Goal: Task Accomplishment & Management: Manage account settings

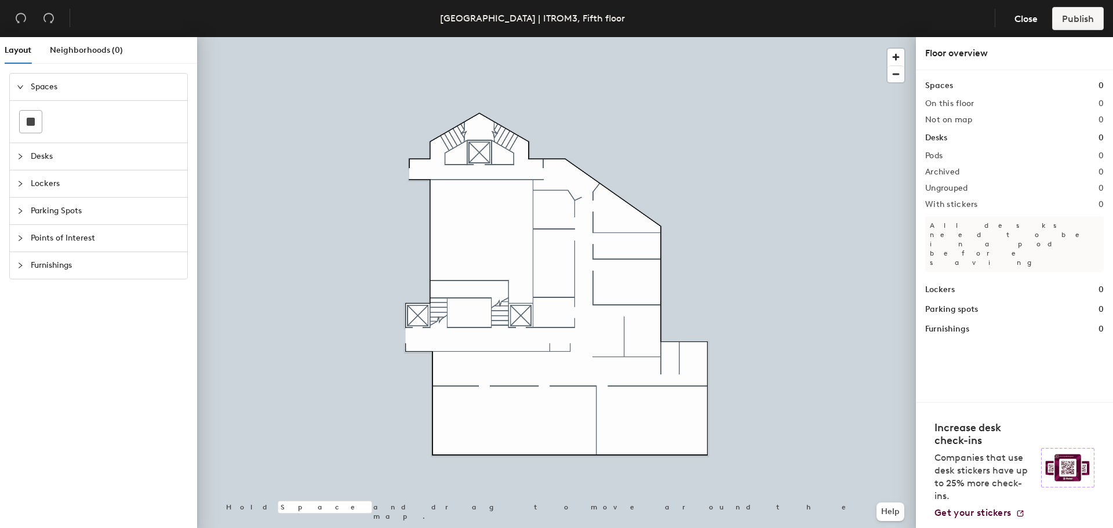
click at [28, 155] on div at bounding box center [24, 156] width 14 height 13
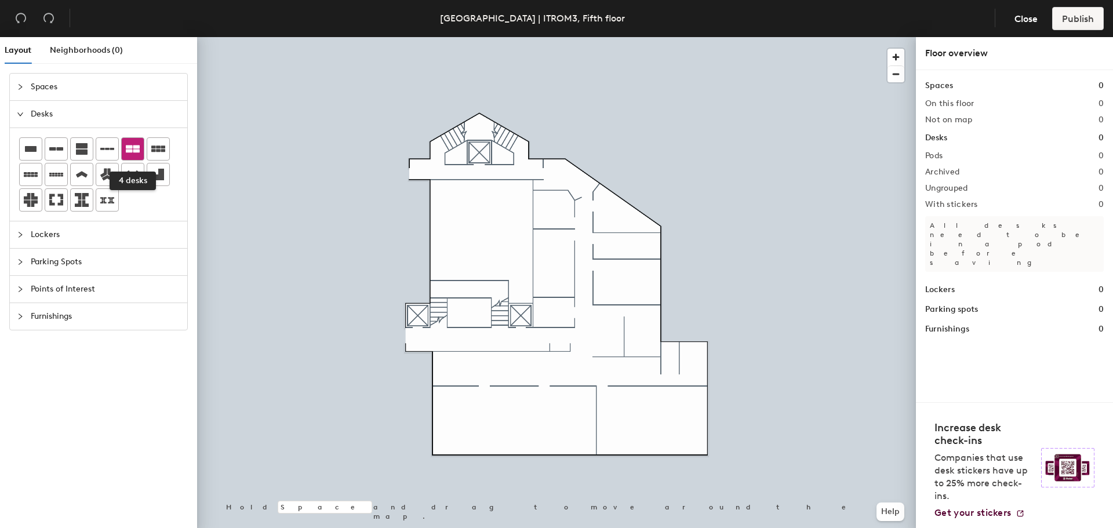
click at [133, 144] on icon at bounding box center [133, 149] width 14 height 14
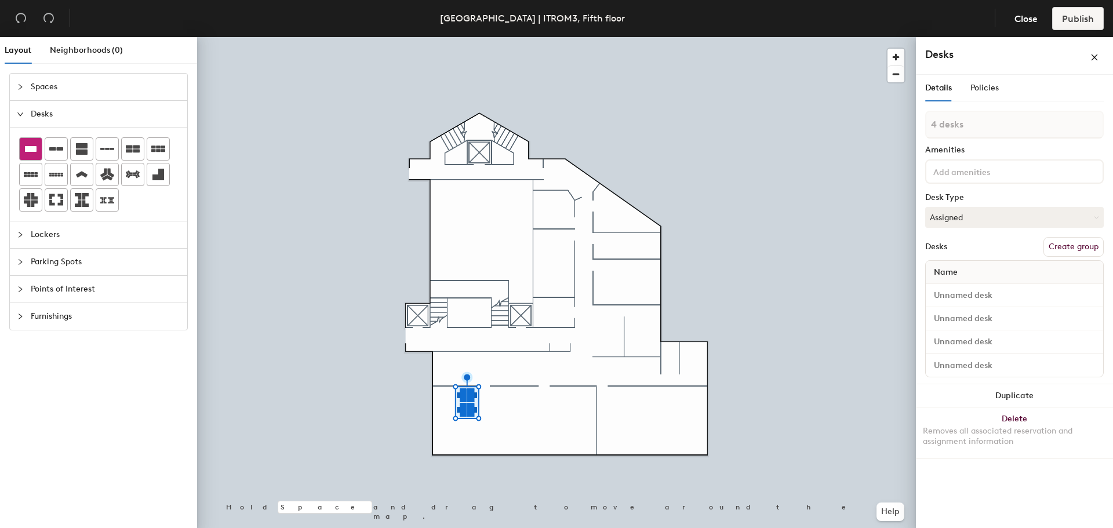
click at [35, 147] on icon at bounding box center [31, 149] width 12 height 6
click at [503, 37] on div at bounding box center [556, 37] width 719 height 0
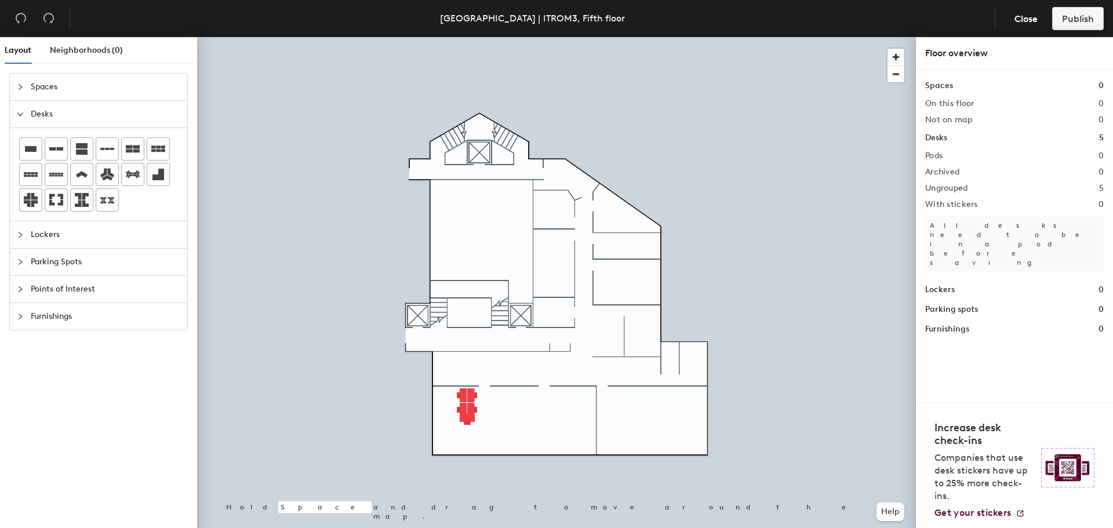
click at [513, 37] on div at bounding box center [556, 37] width 719 height 0
click at [162, 151] on icon at bounding box center [158, 149] width 14 height 6
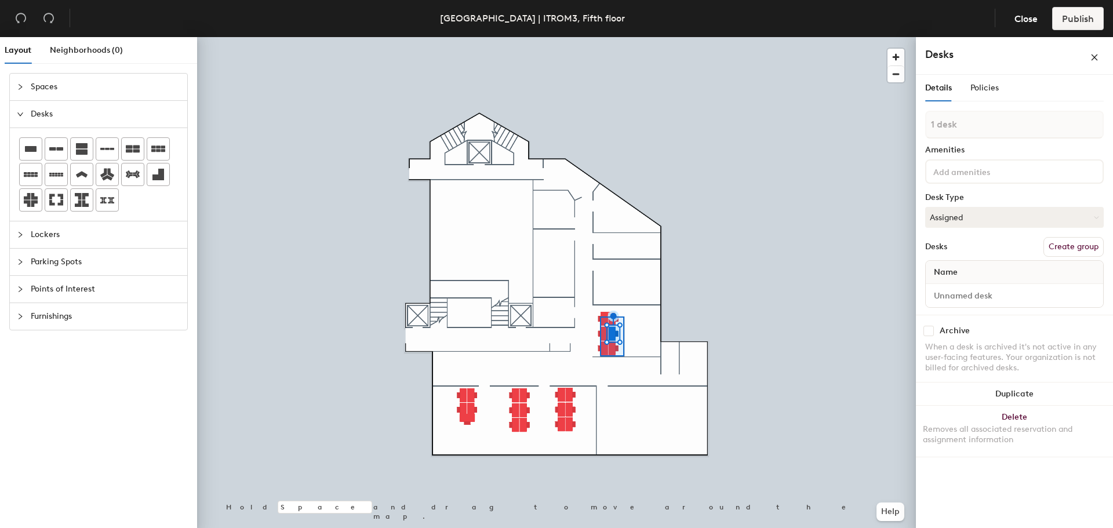
click at [598, 37] on div at bounding box center [556, 37] width 719 height 0
type input "6 desks"
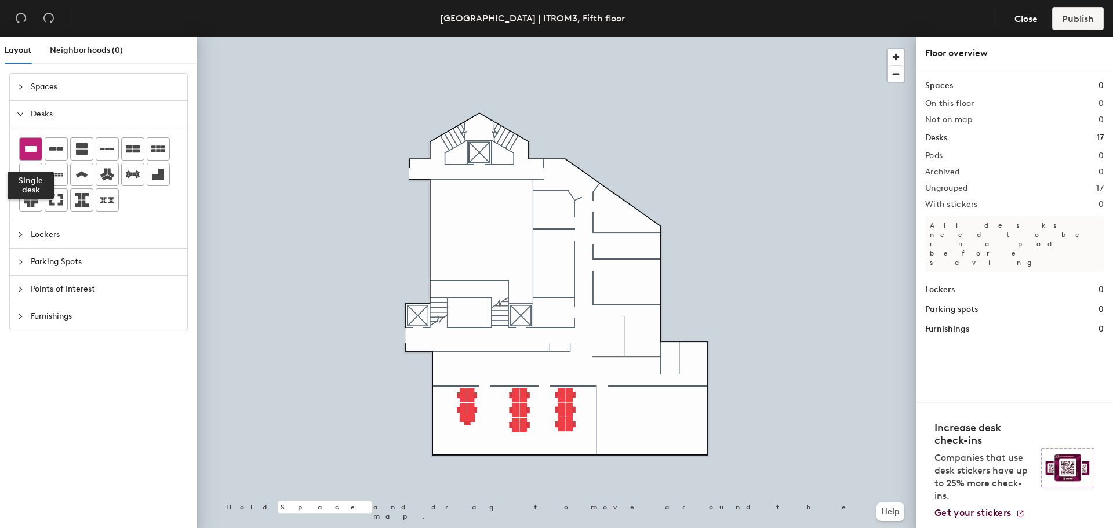
click at [26, 154] on icon at bounding box center [31, 149] width 14 height 14
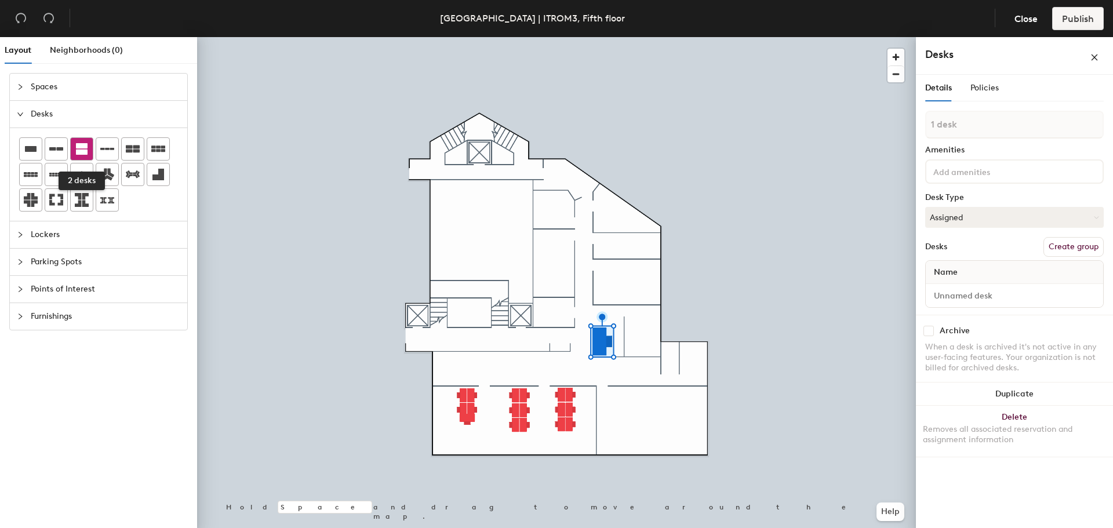
click at [81, 152] on icon at bounding box center [82, 149] width 12 height 12
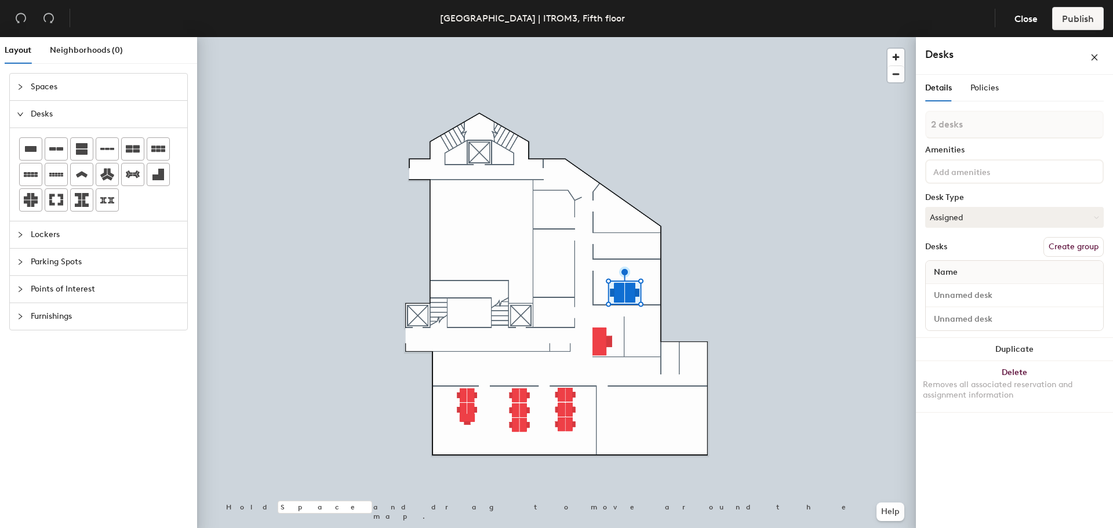
drag, startPoint x: 28, startPoint y: 153, endPoint x: 195, endPoint y: 157, distance: 167.0
click at [28, 153] on icon at bounding box center [31, 149] width 14 height 14
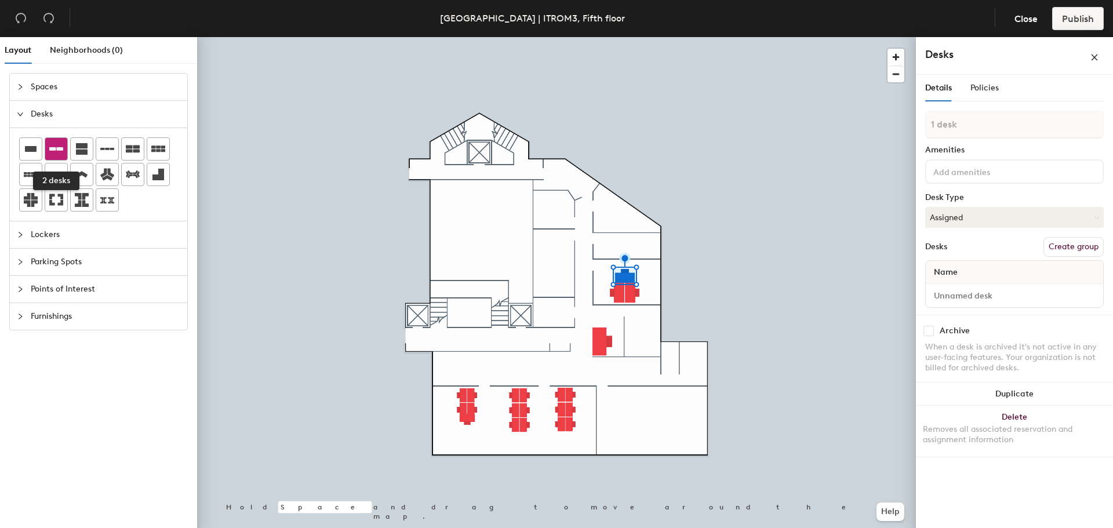
click at [63, 146] on div at bounding box center [56, 149] width 22 height 22
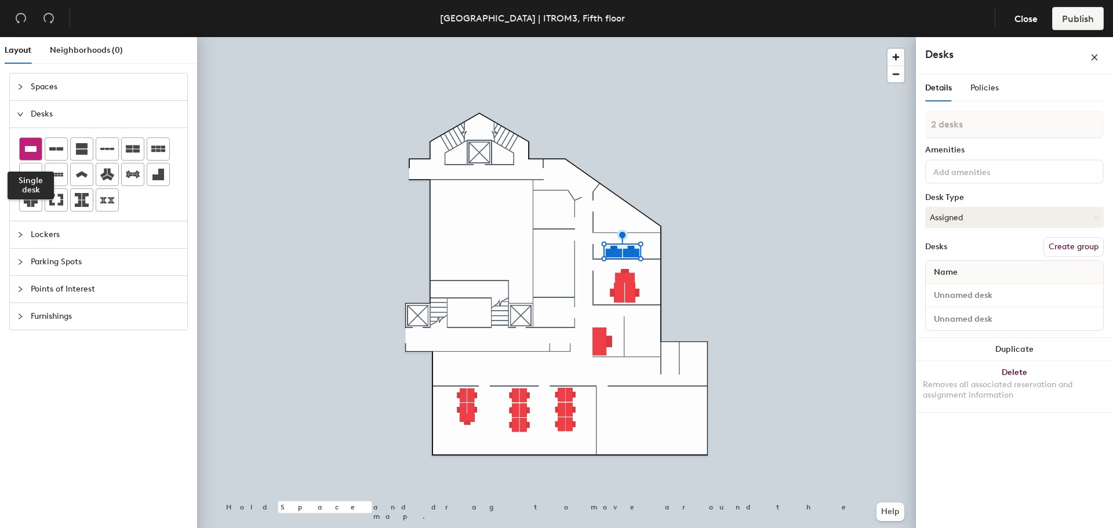
click at [34, 151] on icon at bounding box center [31, 149] width 12 height 6
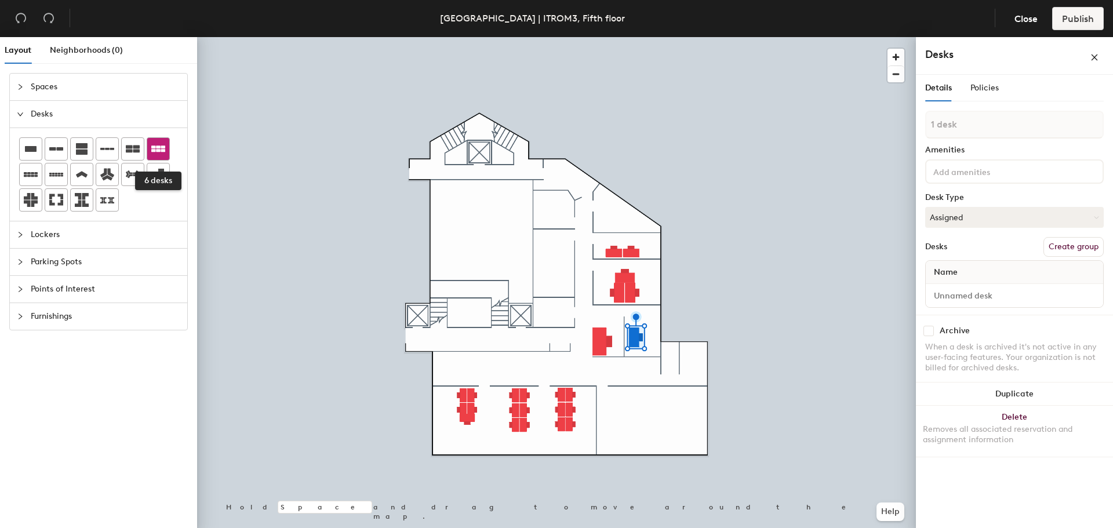
click at [158, 153] on icon at bounding box center [158, 149] width 14 height 14
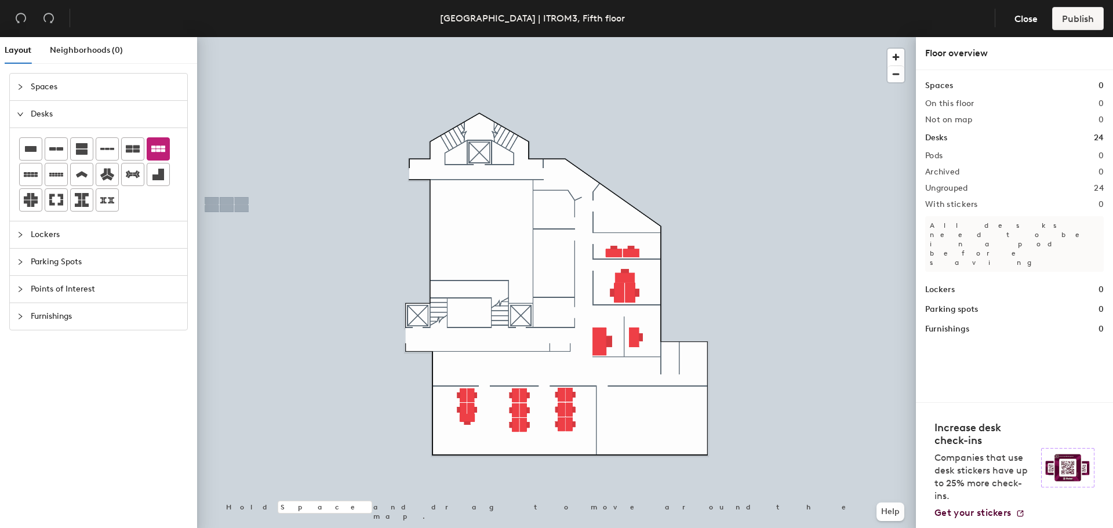
click at [19, 235] on div "Lockers" at bounding box center [98, 234] width 177 height 27
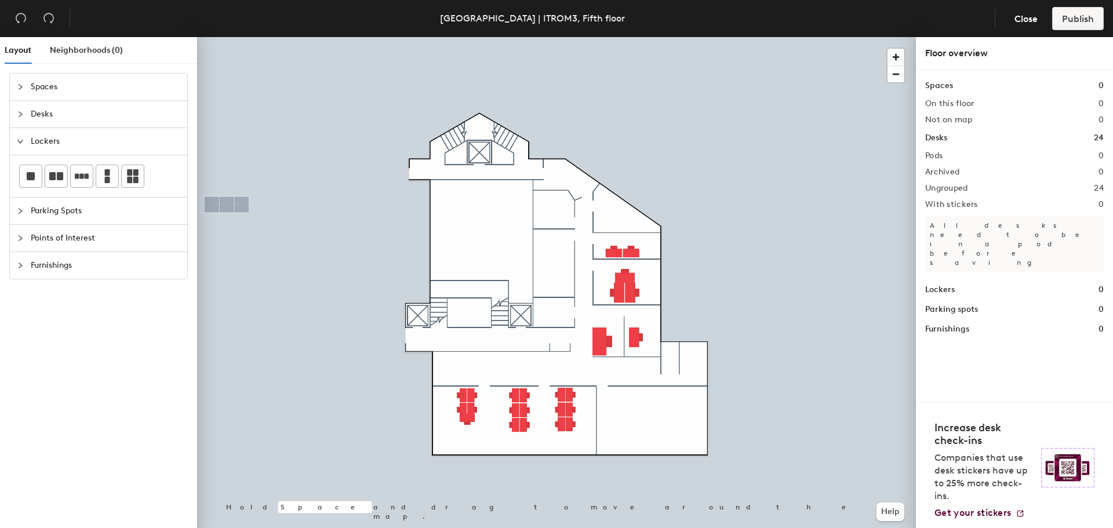
click at [26, 264] on div at bounding box center [24, 265] width 14 height 13
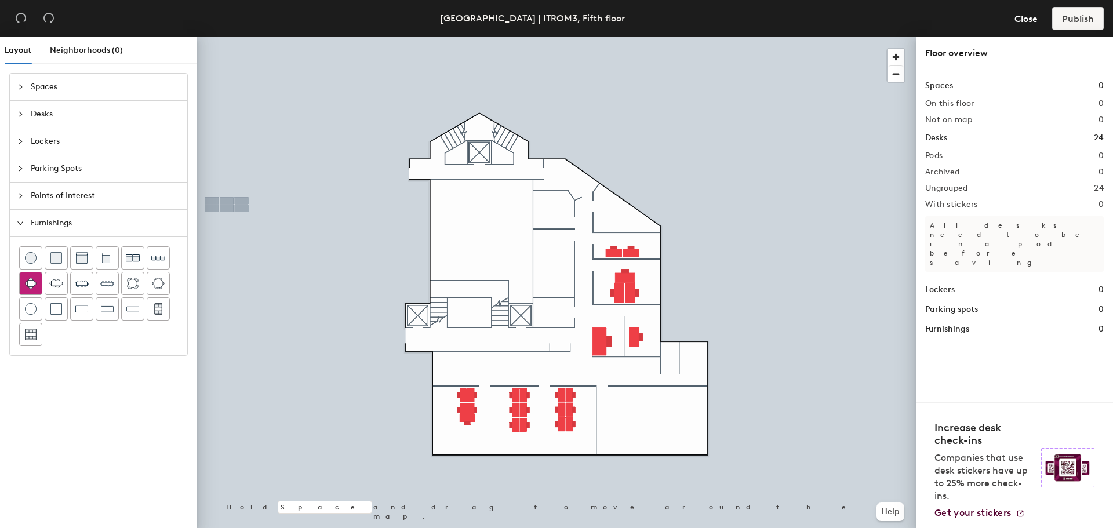
click at [29, 288] on img at bounding box center [31, 284] width 12 height 12
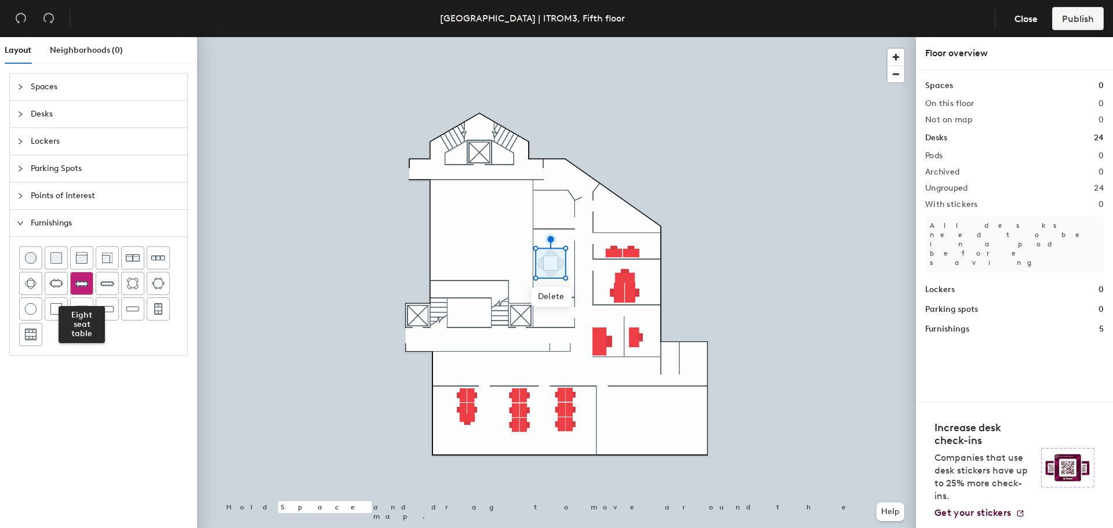
click at [88, 289] on img at bounding box center [82, 284] width 14 height 14
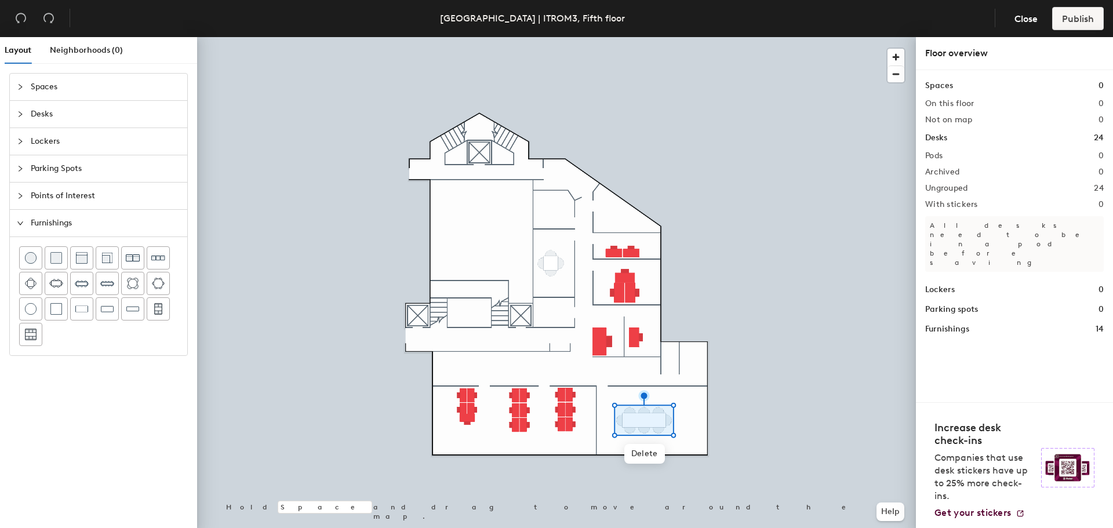
click at [24, 197] on div at bounding box center [24, 196] width 14 height 13
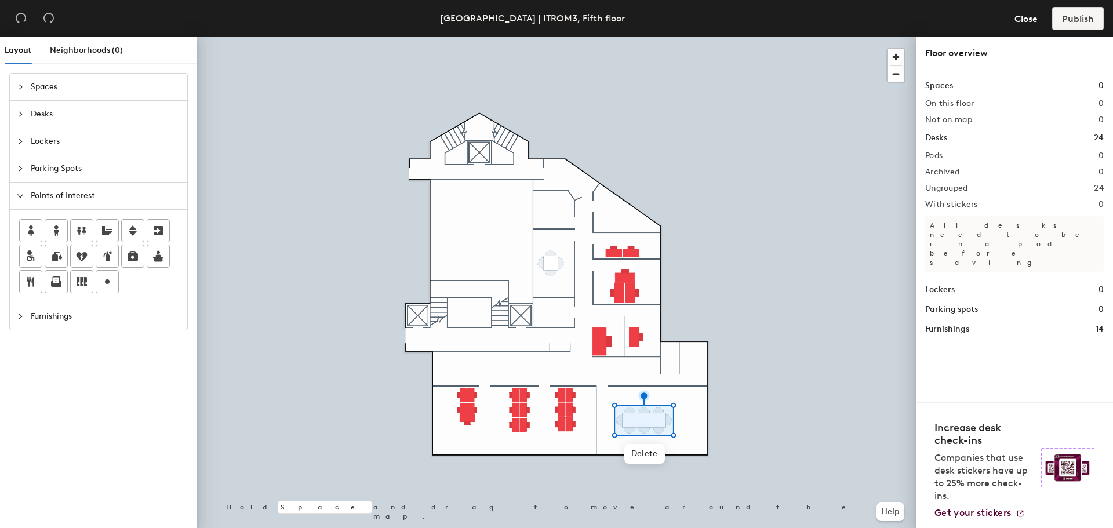
click at [689, 361] on div "Layout Neighborhoods (0) Spaces Desks Lockers Parking Spots Points of Interest …" at bounding box center [556, 285] width 1113 height 496
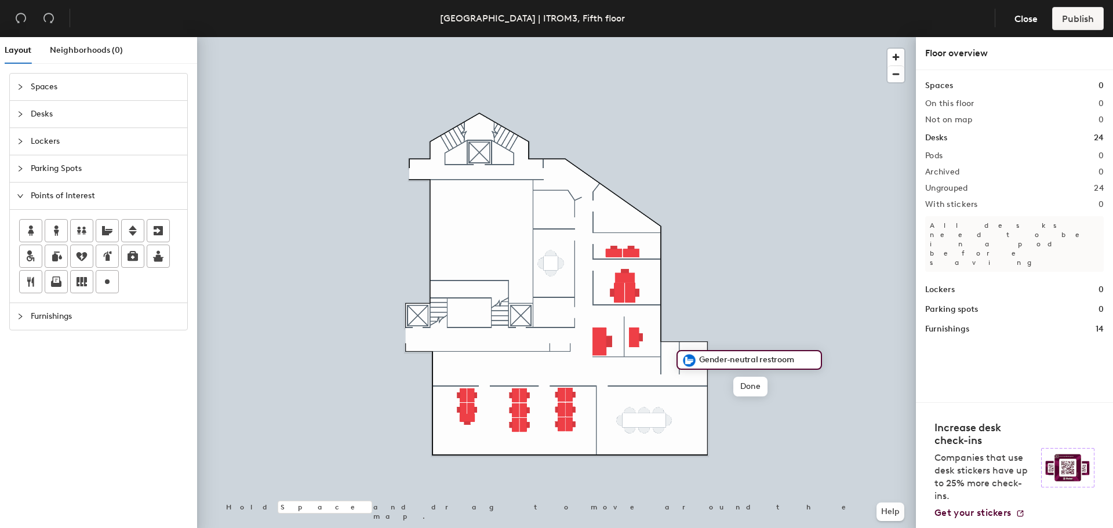
click at [727, 360] on input "Gender-neutral restroom" at bounding box center [756, 360] width 120 height 16
drag, startPoint x: 758, startPoint y: 359, endPoint x: 699, endPoint y: 357, distance: 59.8
click at [699, 357] on input "Gender-neutral restroom" at bounding box center [756, 360] width 120 height 16
type input "Restroom"
click at [710, 386] on span "Done" at bounding box center [711, 387] width 34 height 20
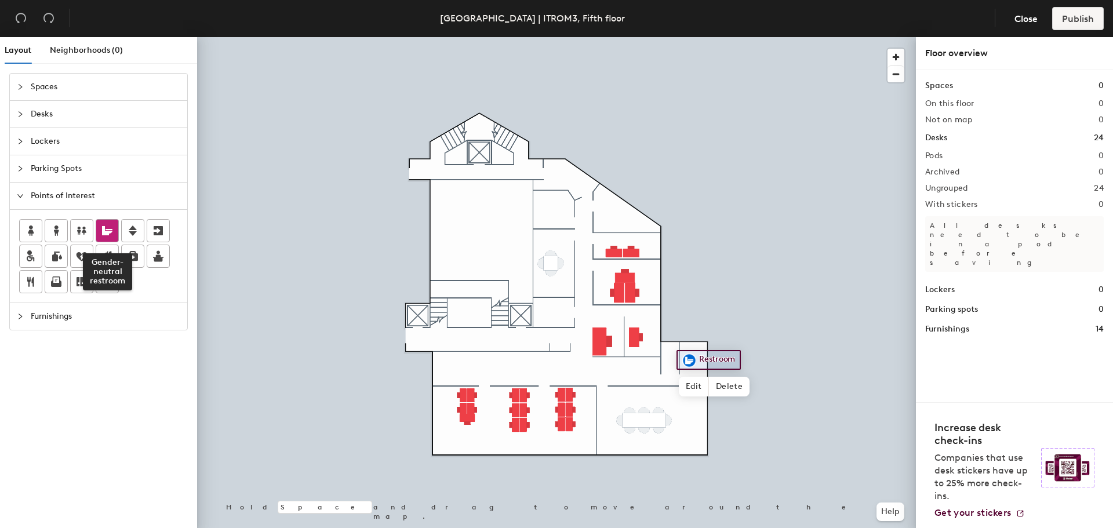
click at [104, 235] on icon at bounding box center [107, 230] width 10 height 9
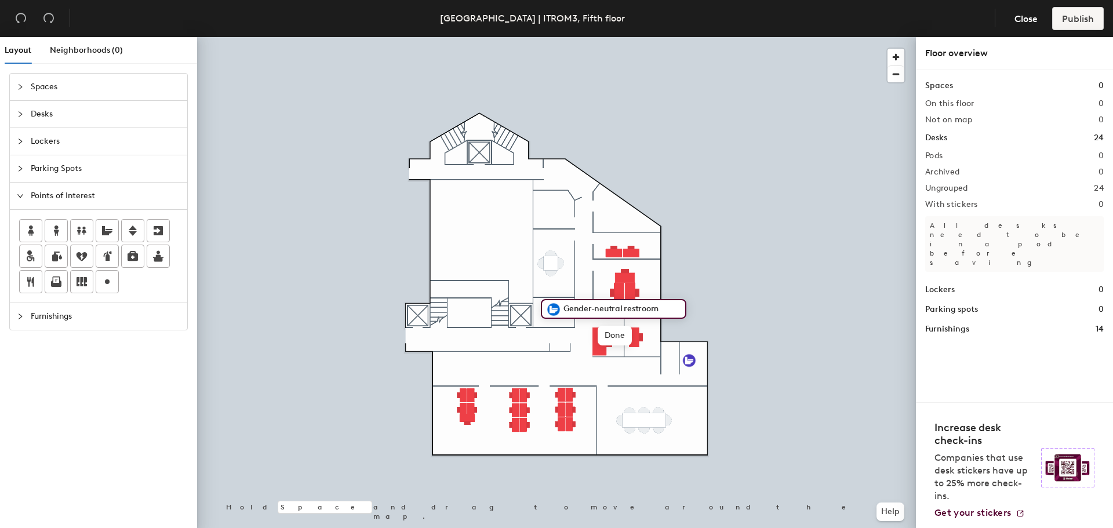
click at [622, 308] on input "Gender-neutral restroom" at bounding box center [621, 309] width 120 height 16
drag, startPoint x: 623, startPoint y: 308, endPoint x: 564, endPoint y: 310, distance: 59.2
click at [564, 310] on input "Gender-neutral restroom" at bounding box center [621, 309] width 120 height 16
type input "restroom"
click at [769, 37] on div at bounding box center [556, 37] width 719 height 0
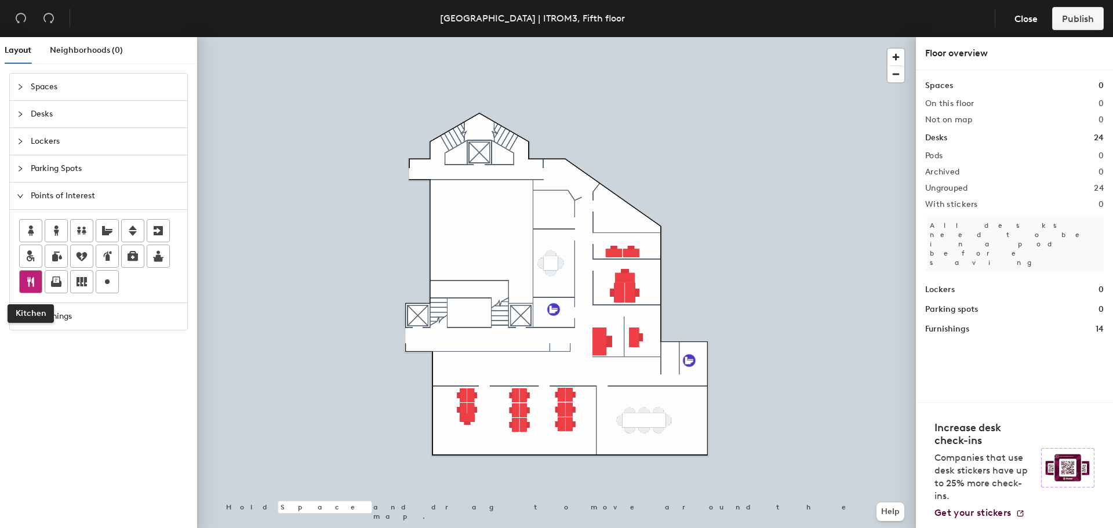
click at [32, 281] on icon at bounding box center [30, 282] width 7 height 10
click at [747, 37] on div at bounding box center [556, 37] width 719 height 0
click at [156, 260] on icon at bounding box center [158, 256] width 10 height 11
click at [55, 284] on icon at bounding box center [57, 280] width 8 height 7
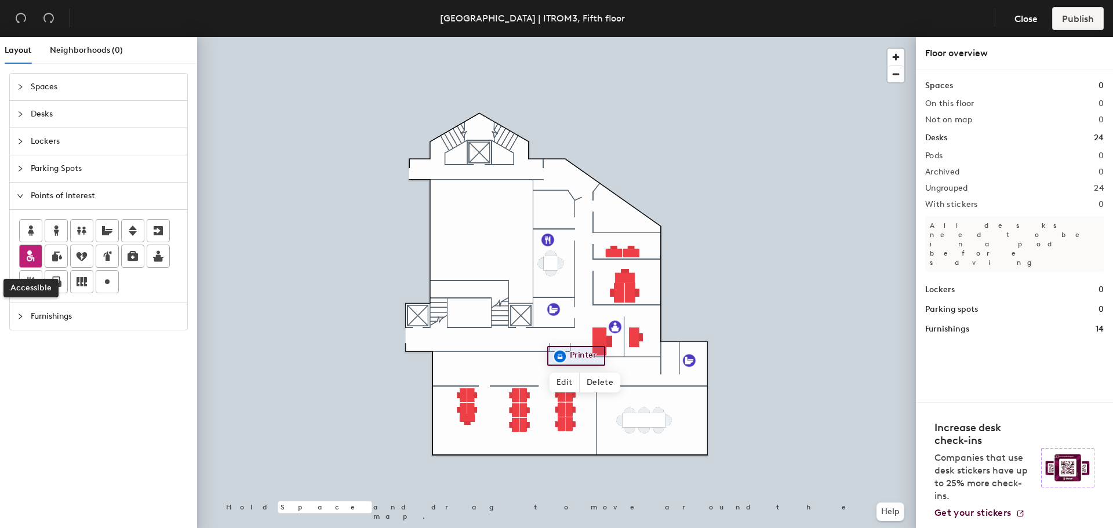
click at [35, 260] on icon at bounding box center [31, 256] width 14 height 14
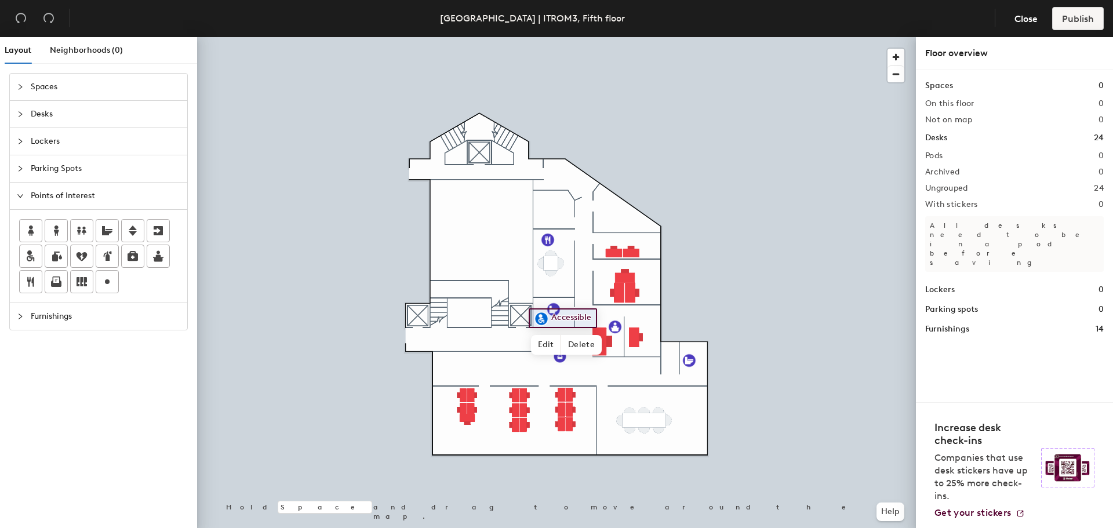
click at [735, 37] on div at bounding box center [556, 37] width 719 height 0
click at [19, 88] on icon "collapsed" at bounding box center [20, 86] width 7 height 7
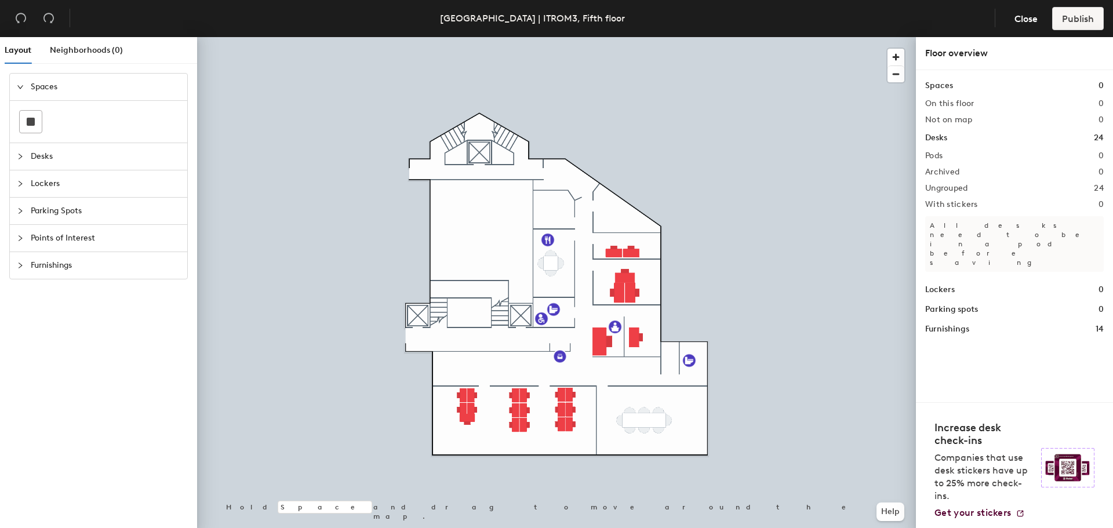
click at [19, 86] on icon "expanded" at bounding box center [20, 86] width 7 height 7
click at [14, 223] on div "Furnishings" at bounding box center [98, 223] width 177 height 27
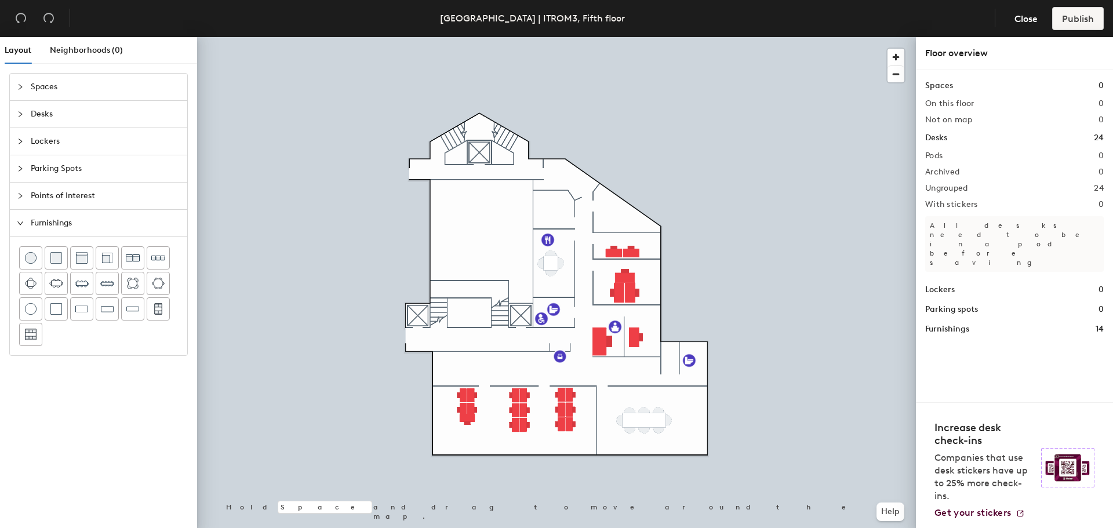
click at [25, 199] on div at bounding box center [24, 196] width 14 height 13
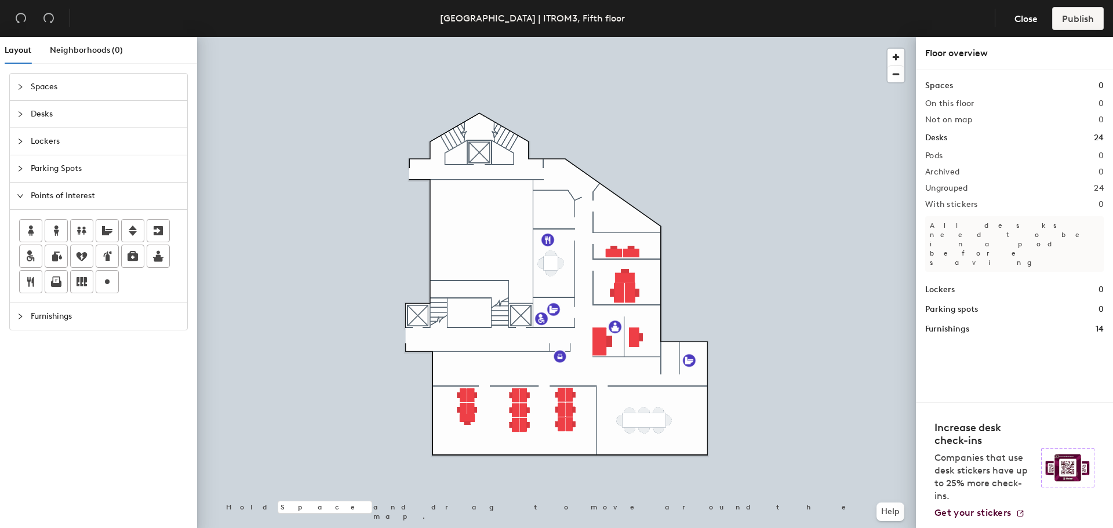
click at [42, 164] on span "Parking Spots" at bounding box center [106, 168] width 150 height 27
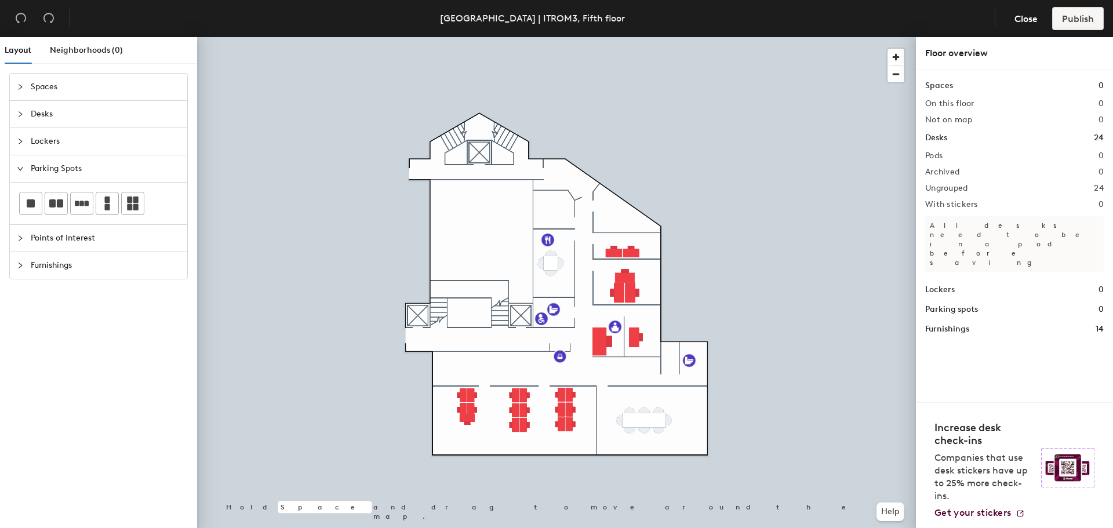
click at [46, 143] on span "Lockers" at bounding box center [106, 141] width 150 height 27
click at [48, 115] on span "Desks" at bounding box center [106, 114] width 150 height 27
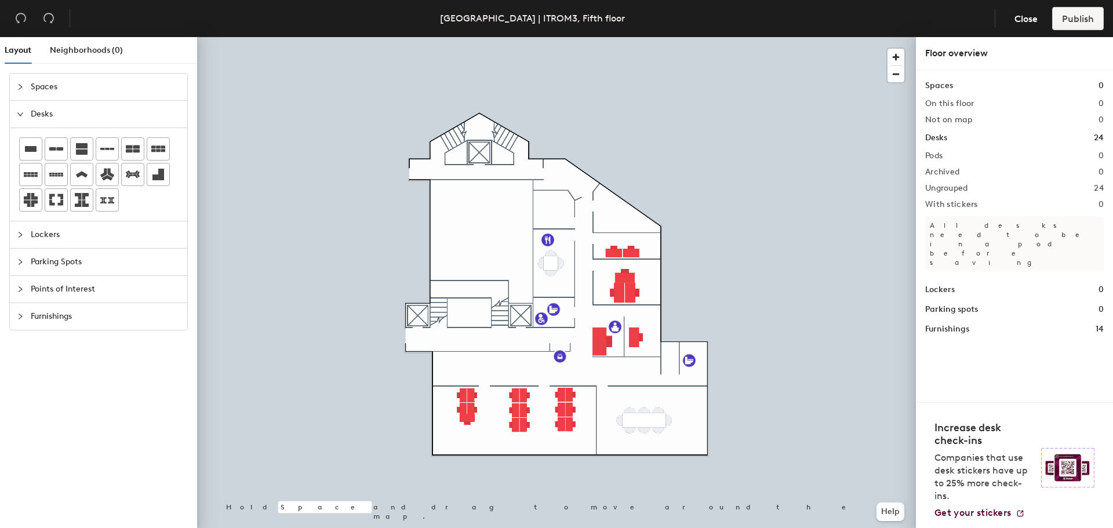
click at [49, 79] on span "Spaces" at bounding box center [106, 87] width 150 height 27
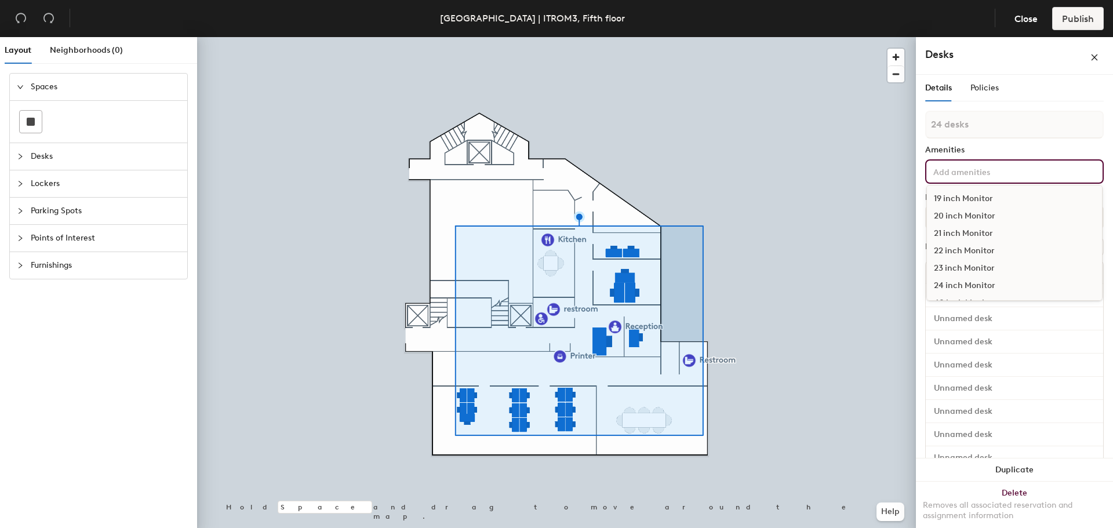
click at [977, 173] on input at bounding box center [983, 171] width 104 height 14
click at [978, 171] on input at bounding box center [983, 171] width 104 height 14
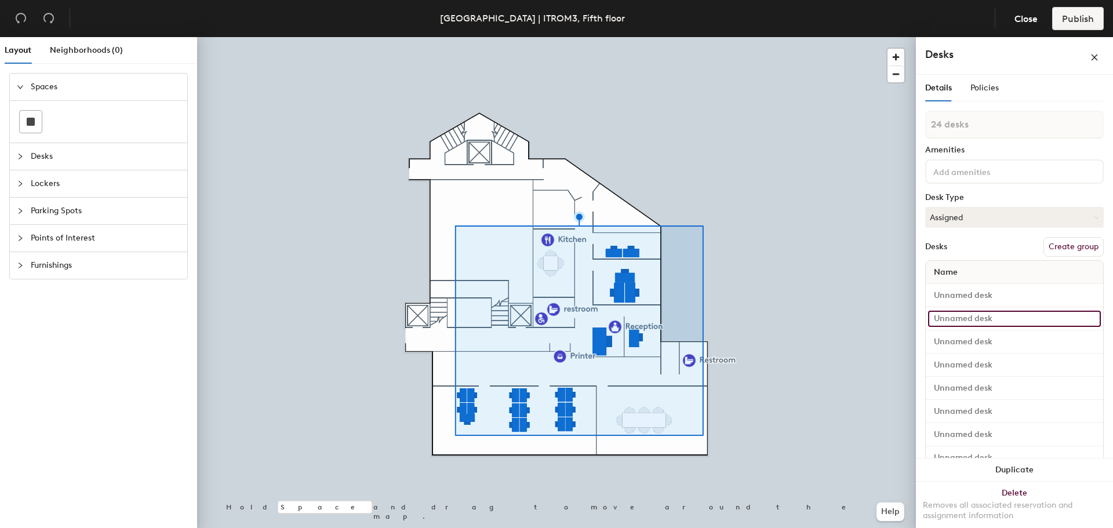
click at [994, 316] on input at bounding box center [1014, 319] width 173 height 16
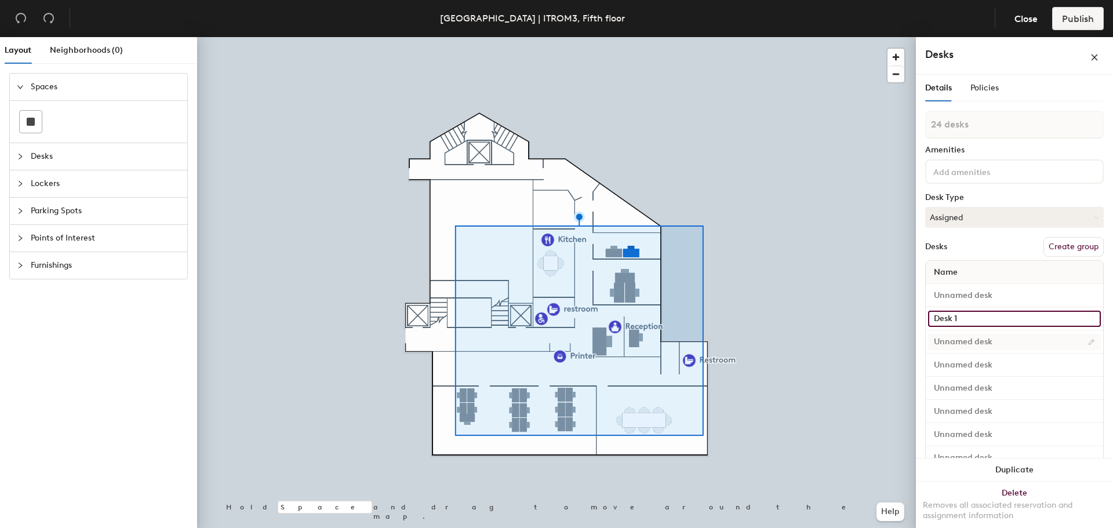
type input "Desk 1"
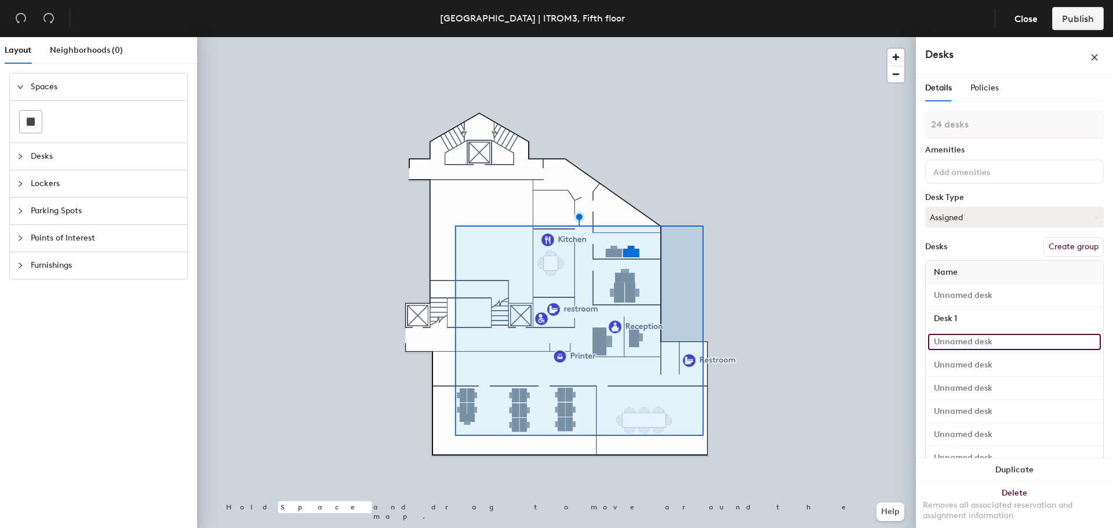
click at [950, 340] on input at bounding box center [1014, 342] width 173 height 16
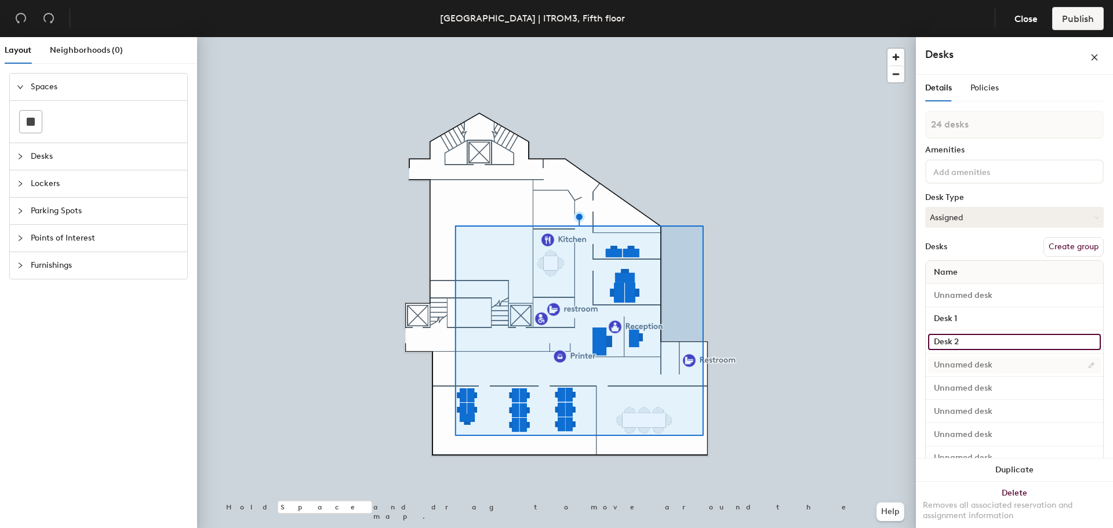
type input "Desk 2"
click at [978, 366] on input at bounding box center [1014, 365] width 173 height 16
type input "Desk 3"
click at [972, 386] on input at bounding box center [1014, 388] width 173 height 16
drag, startPoint x: 965, startPoint y: 386, endPoint x: 925, endPoint y: 393, distance: 40.5
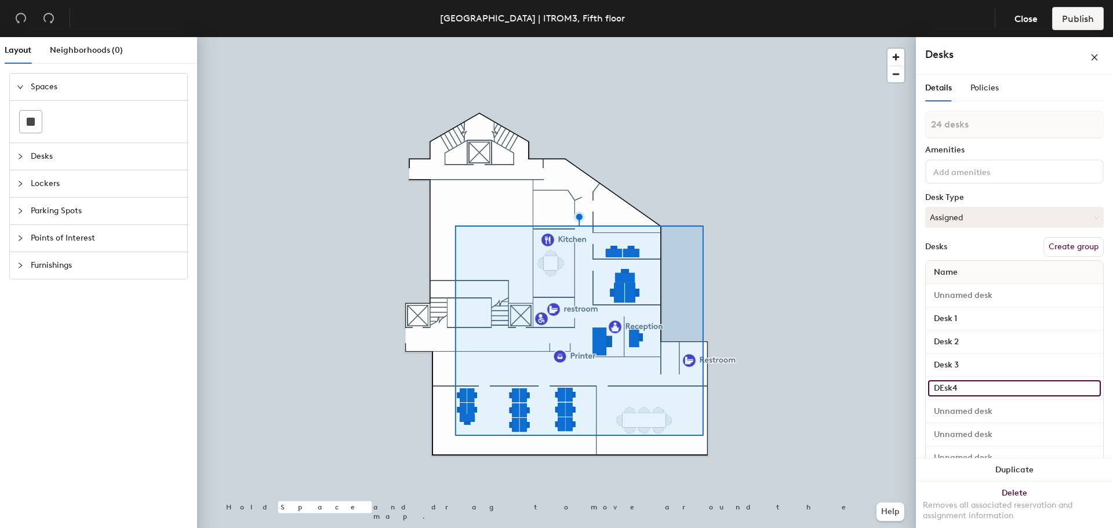
click at [925, 393] on div "Details Policies 24 desks Amenities Desk Type Assigned Desks Create group Name …" at bounding box center [1014, 304] width 197 height 458
type input "Desk 4"
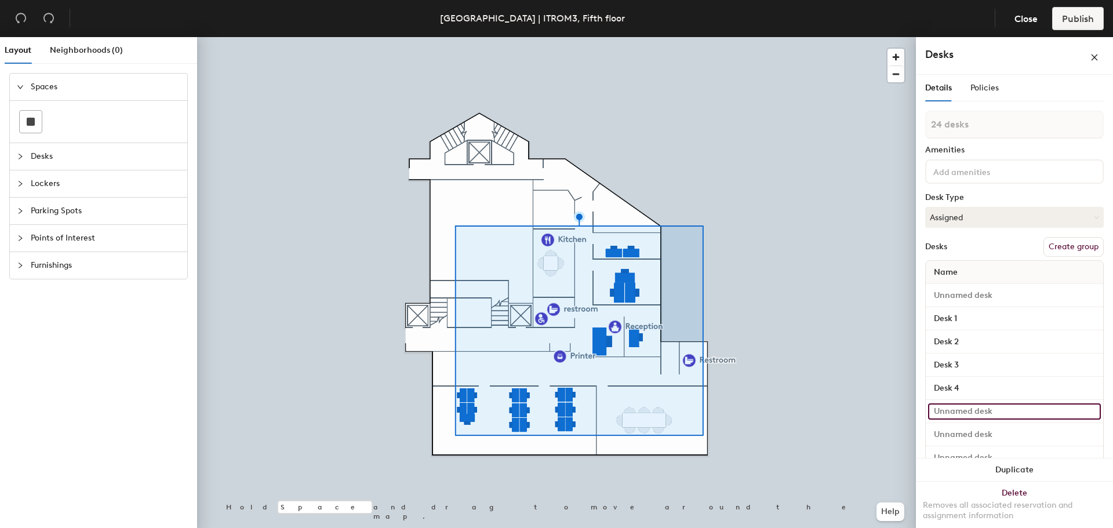
click at [967, 411] on input at bounding box center [1014, 412] width 173 height 16
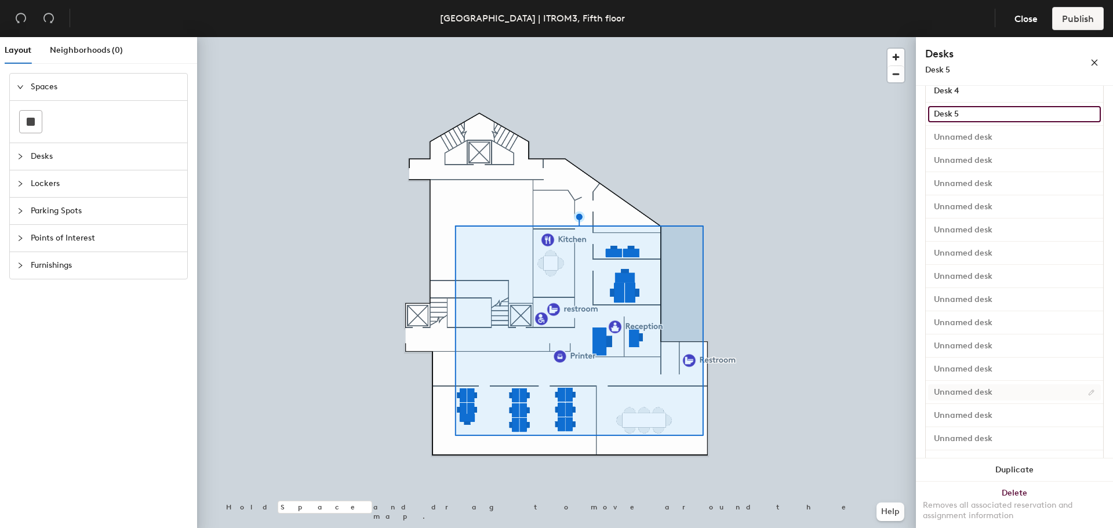
scroll to position [236, 0]
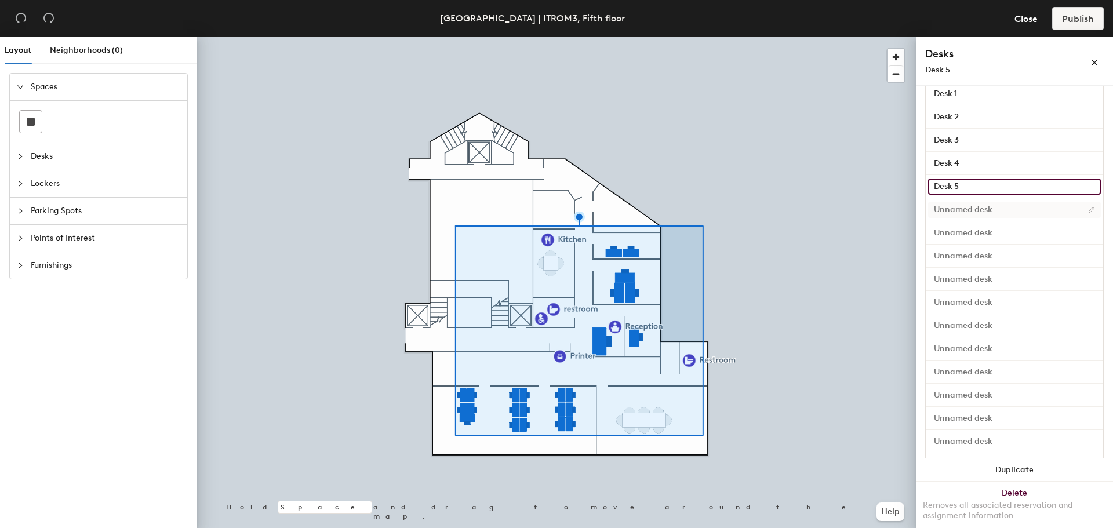
type input "Desk 5"
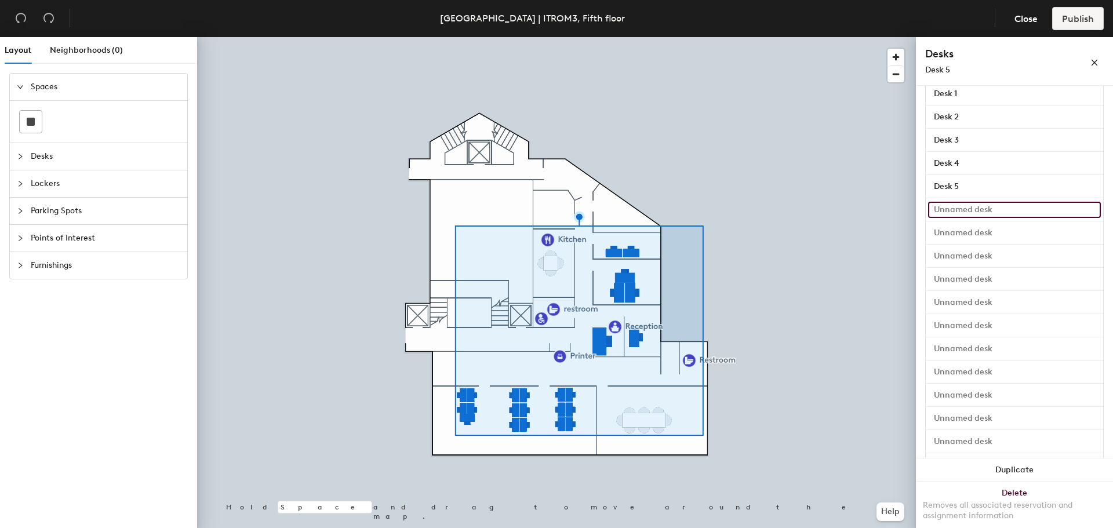
click at [983, 206] on input at bounding box center [1014, 210] width 173 height 16
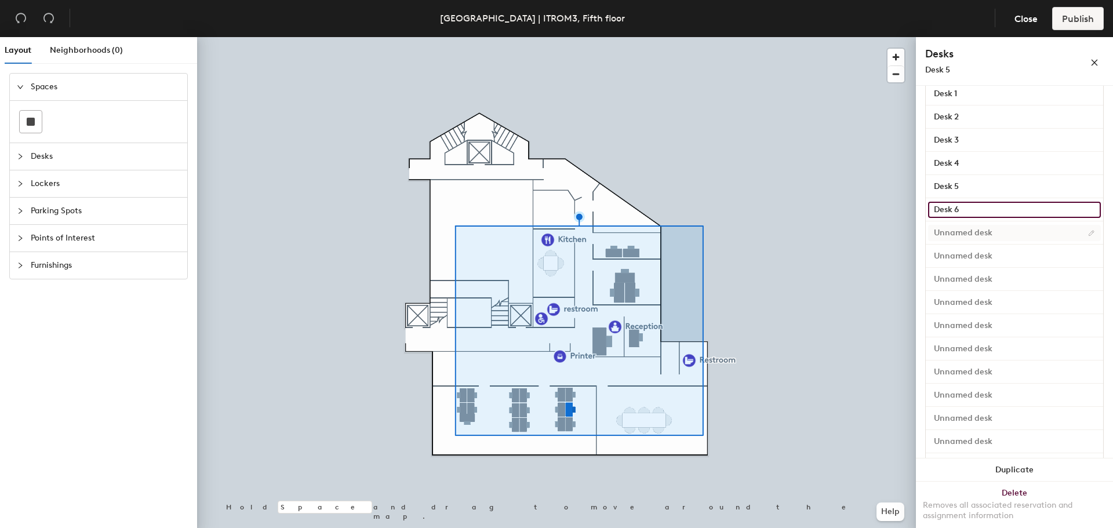
type input "Desk 6"
click at [986, 232] on input at bounding box center [1014, 233] width 173 height 16
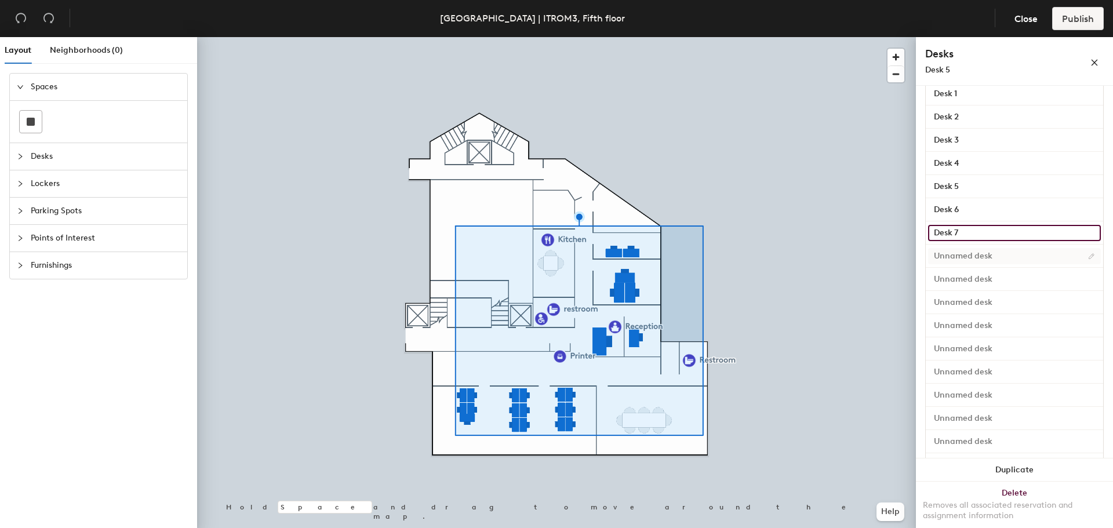
type input "Desk 7"
drag, startPoint x: 983, startPoint y: 254, endPoint x: 979, endPoint y: 263, distance: 10.1
click at [983, 255] on input at bounding box center [1014, 256] width 173 height 16
type input "Desk 8"
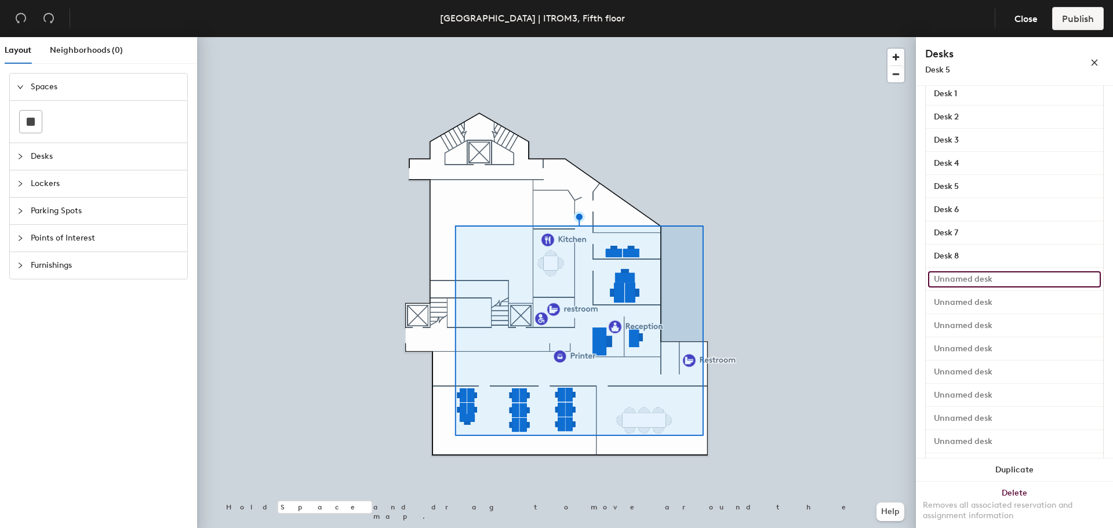
click at [988, 277] on input at bounding box center [1014, 279] width 173 height 16
type input "Desk 9"
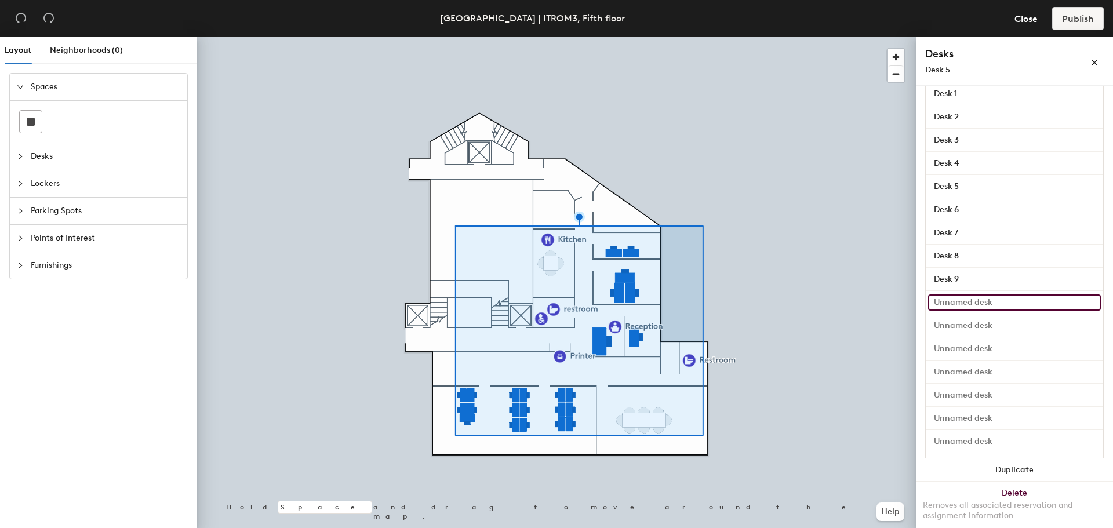
click at [968, 306] on input at bounding box center [1014, 303] width 173 height 16
type input "Desk 10"
click at [967, 328] on input at bounding box center [1014, 326] width 173 height 16
type input "Desk 11"
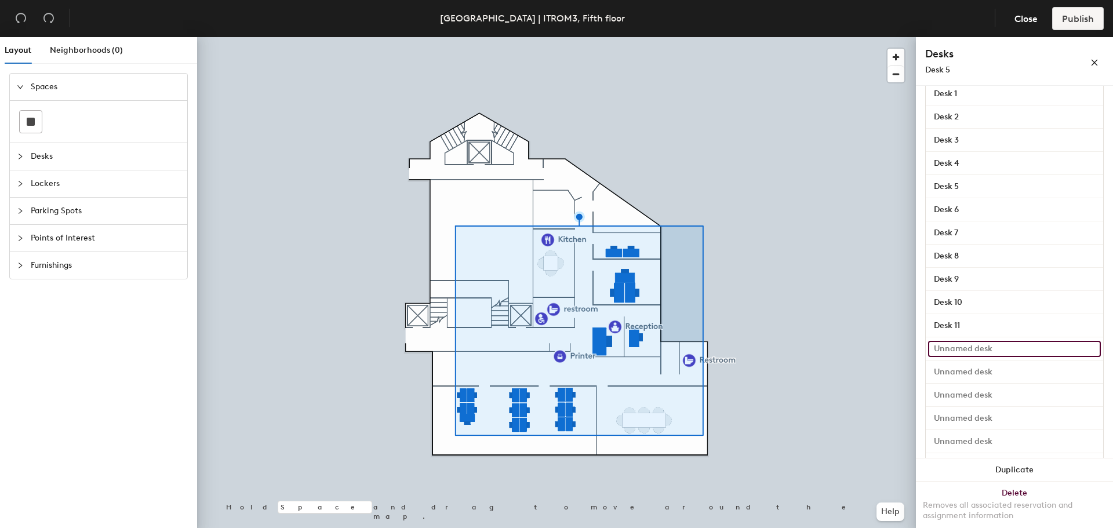
click at [966, 347] on input at bounding box center [1014, 349] width 173 height 16
type input "Desk 12"
click at [965, 372] on input at bounding box center [1014, 372] width 173 height 16
type input "Desk 13"
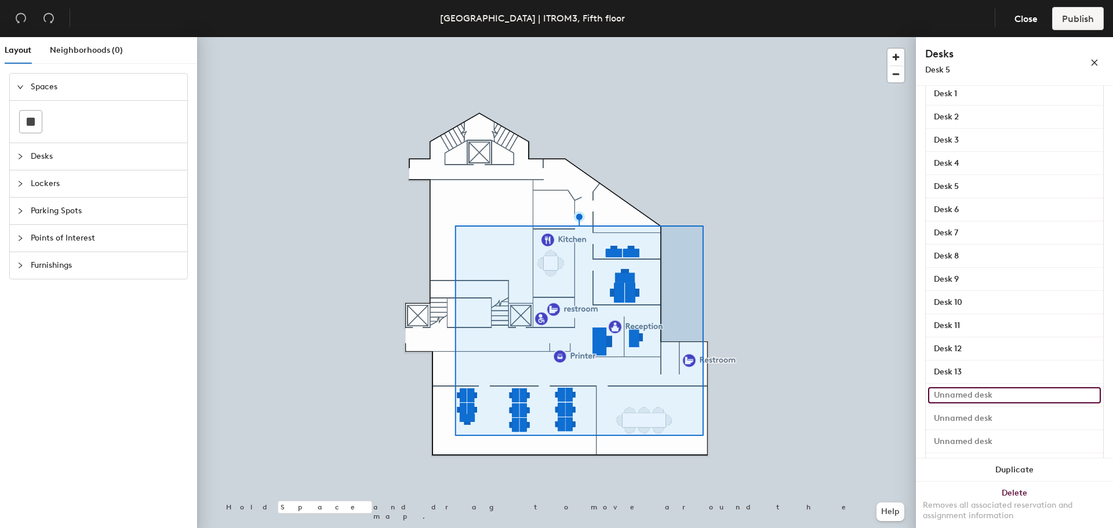
click at [954, 397] on input at bounding box center [1014, 395] width 173 height 16
type input "Desk 14"
click at [964, 421] on input at bounding box center [1014, 419] width 173 height 16
type input "DEsk 15"
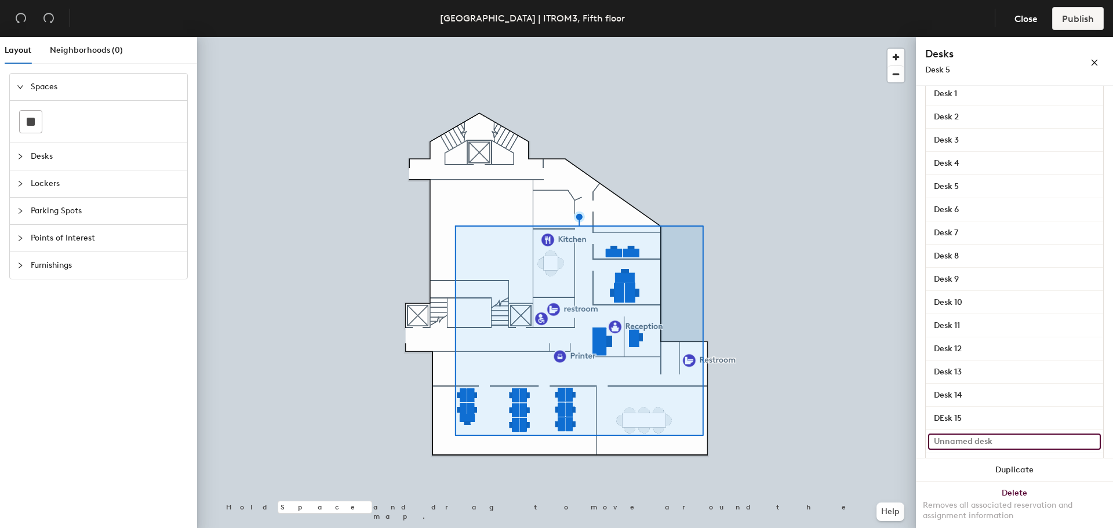
click at [962, 442] on input at bounding box center [1014, 442] width 173 height 16
type input "Desk 16"
click at [946, 417] on input "DEsk 15" at bounding box center [1014, 419] width 173 height 16
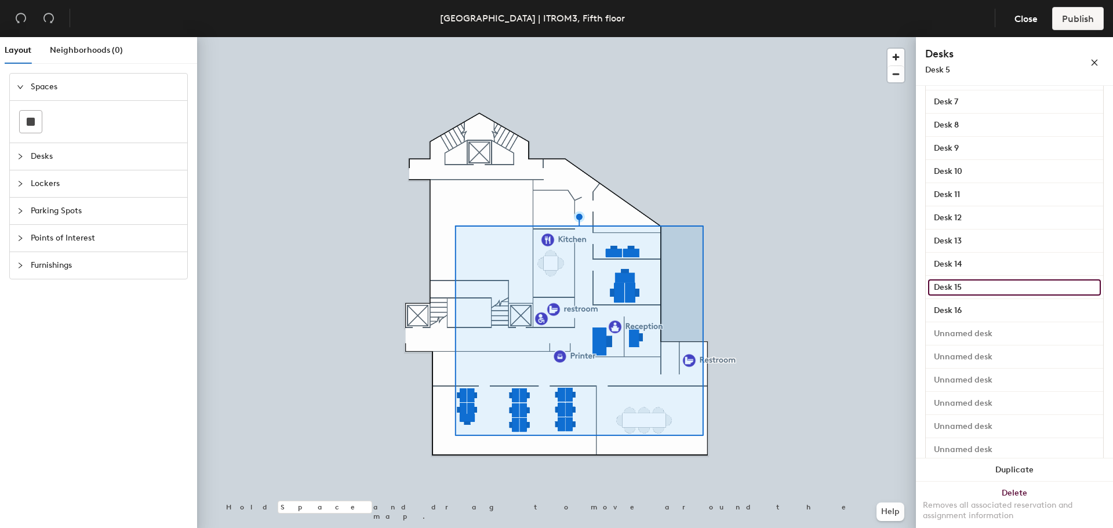
scroll to position [410, 0]
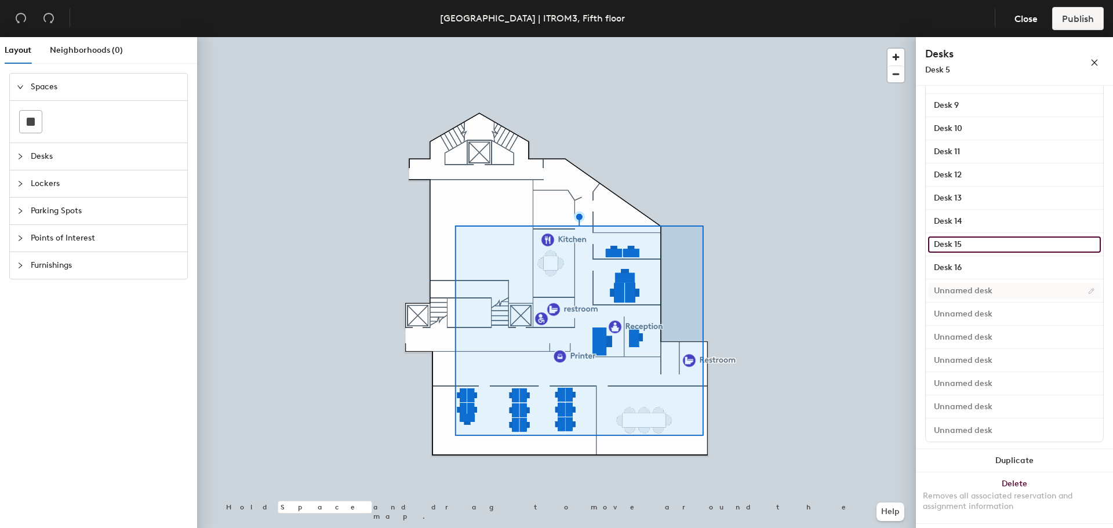
type input "Desk 15"
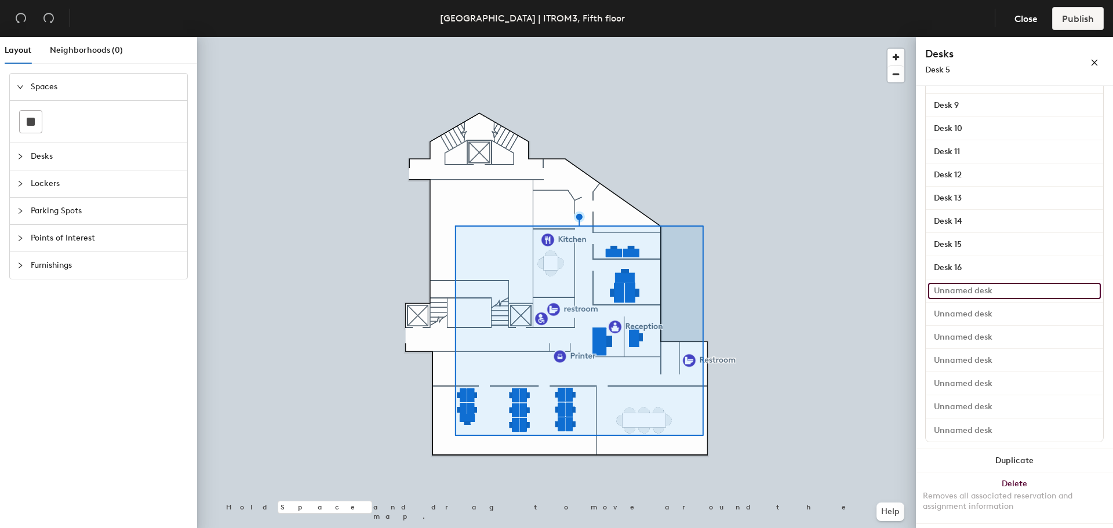
click at [973, 290] on input at bounding box center [1014, 291] width 173 height 16
type input "Desk 17"
click at [962, 318] on input at bounding box center [1014, 314] width 173 height 16
type input "Desk 18"
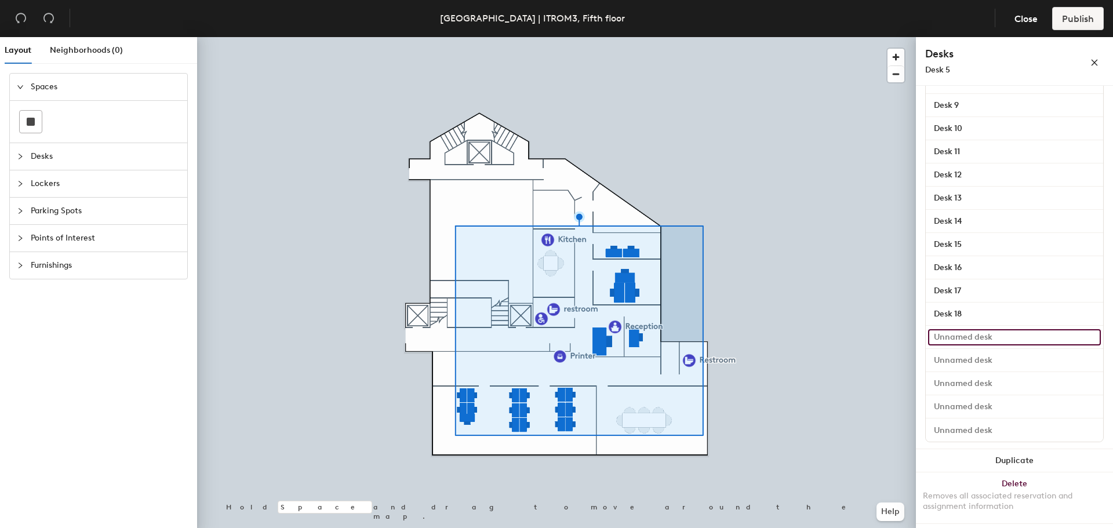
click at [945, 337] on input at bounding box center [1014, 337] width 173 height 16
type input "Desk 19"
click at [965, 362] on input at bounding box center [1014, 361] width 173 height 16
type input "Desk 20"
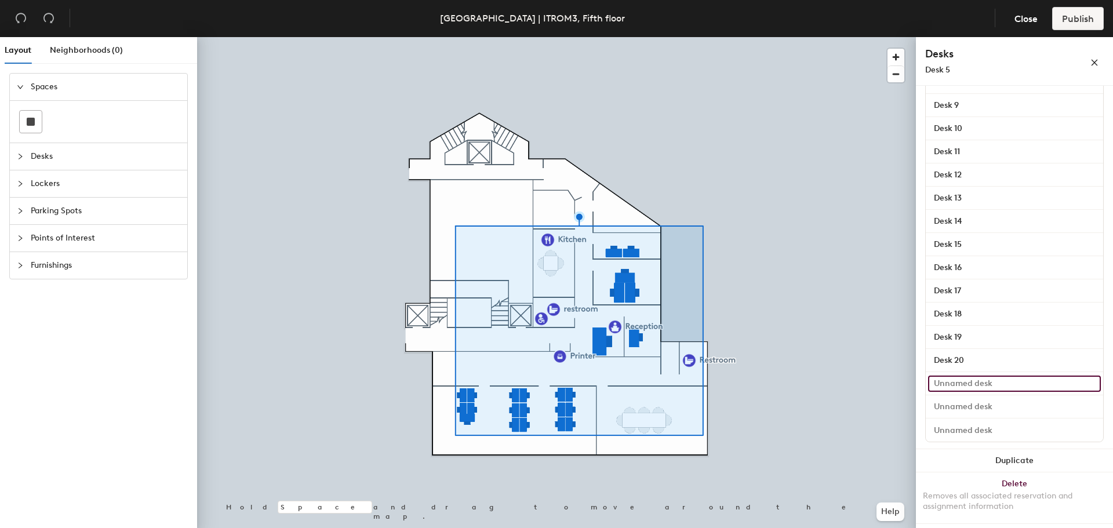
click at [955, 386] on input at bounding box center [1014, 384] width 173 height 16
type input "Desk 21"
click at [968, 404] on input at bounding box center [1014, 407] width 173 height 16
type input "Desk 22"
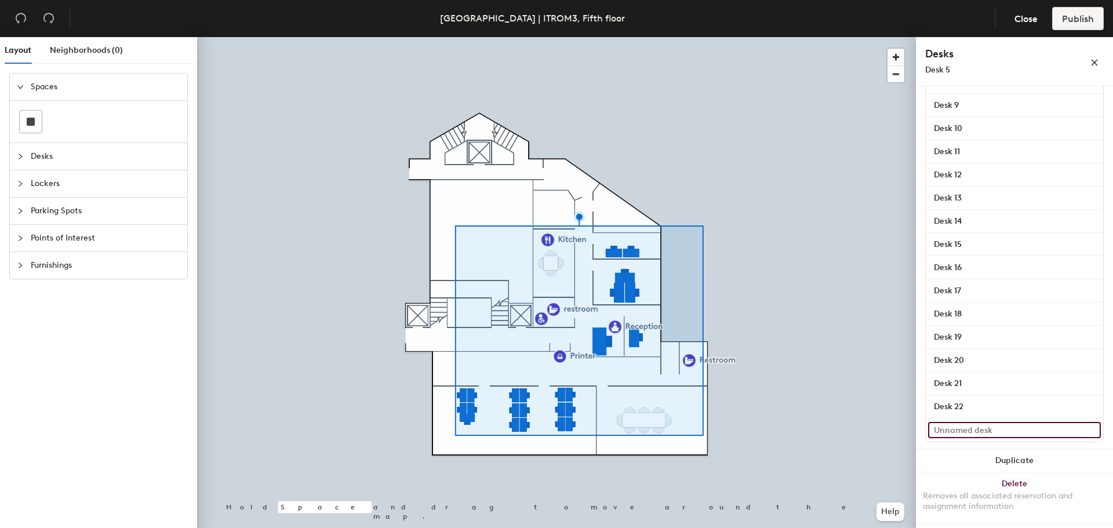
click at [960, 432] on input at bounding box center [1014, 430] width 173 height 16
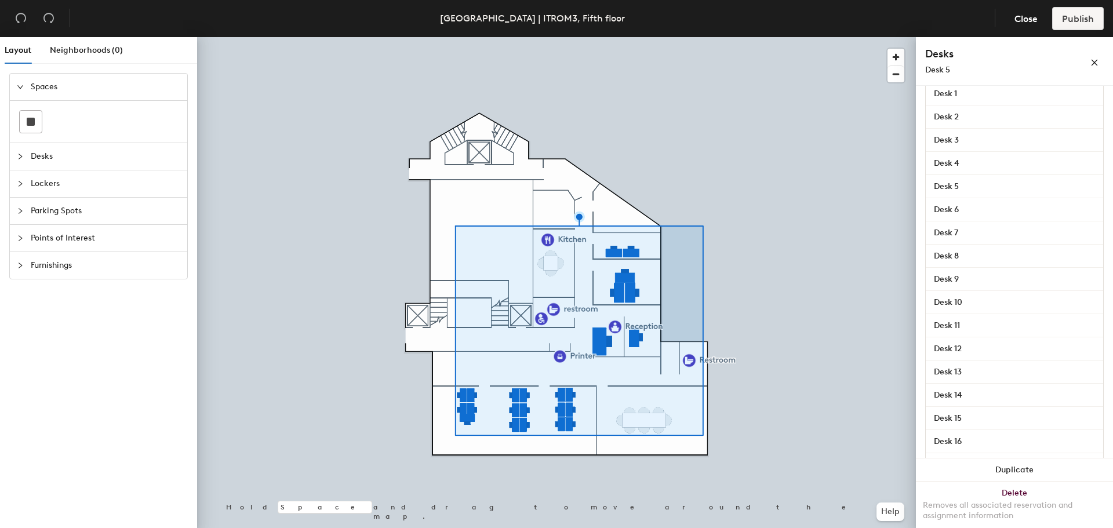
scroll to position [0, 0]
type input "DEsk 23"
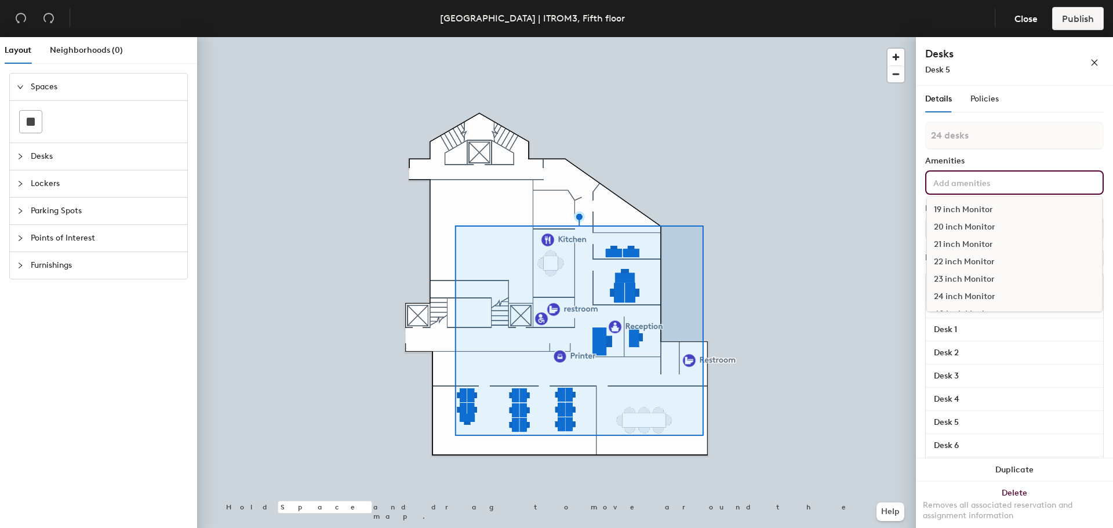
click at [990, 187] on input at bounding box center [983, 182] width 104 height 14
click at [984, 73] on div "Desk 5" at bounding box center [989, 70] width 128 height 12
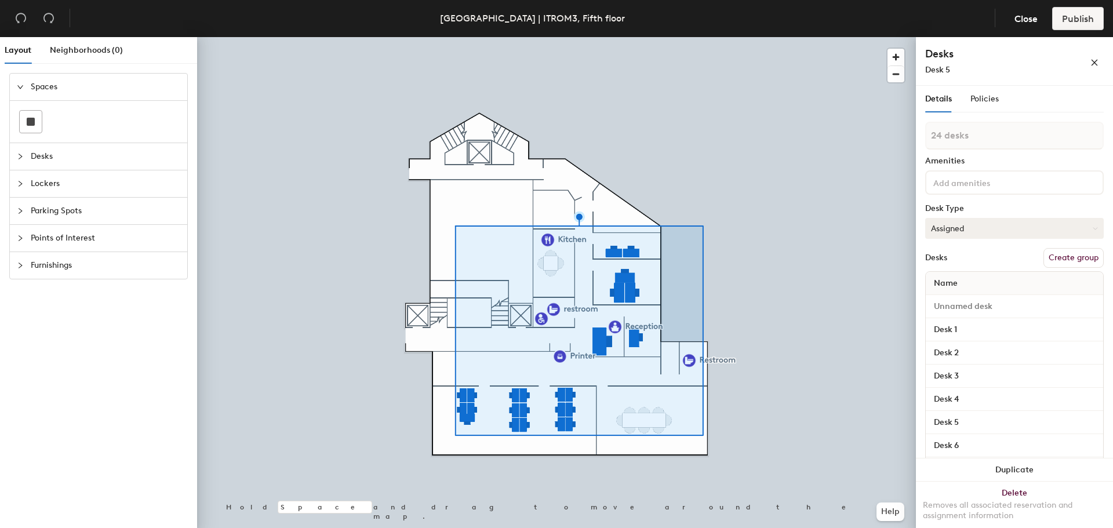
click at [968, 230] on button "Assigned" at bounding box center [1014, 228] width 179 height 21
click at [964, 302] on div "Hoteled" at bounding box center [984, 298] width 116 height 17
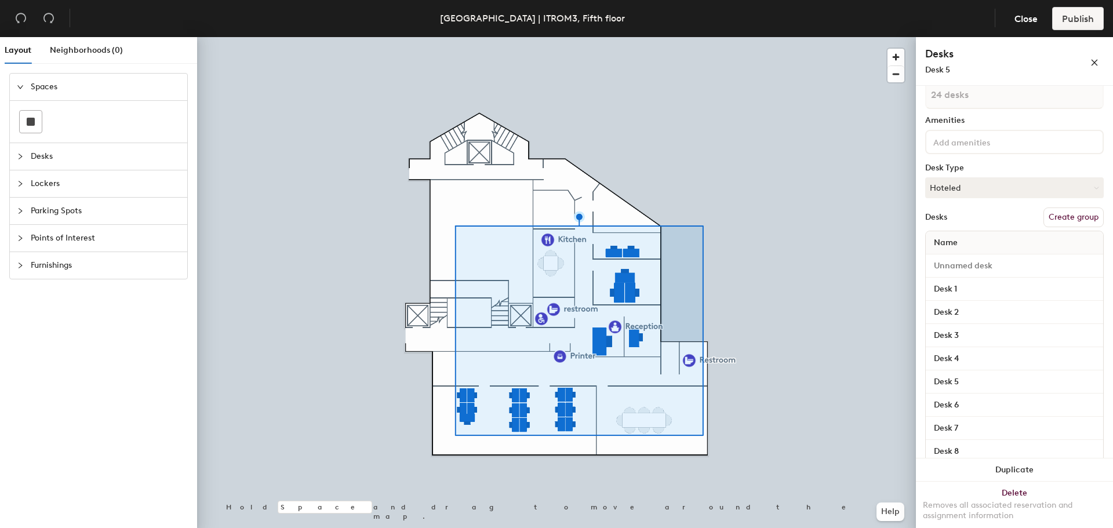
scroll to position [58, 0]
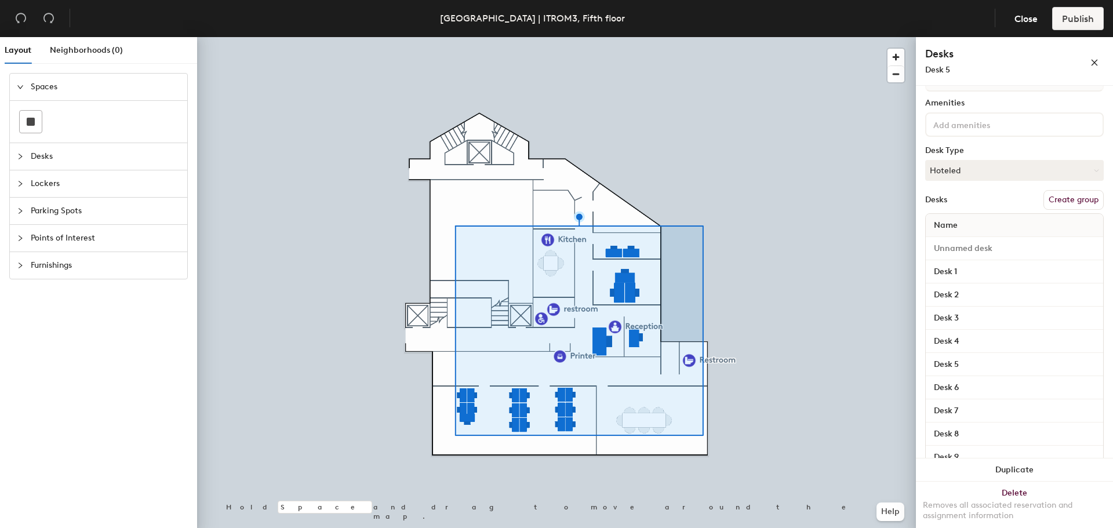
click at [1056, 197] on button "Create group" at bounding box center [1074, 200] width 60 height 20
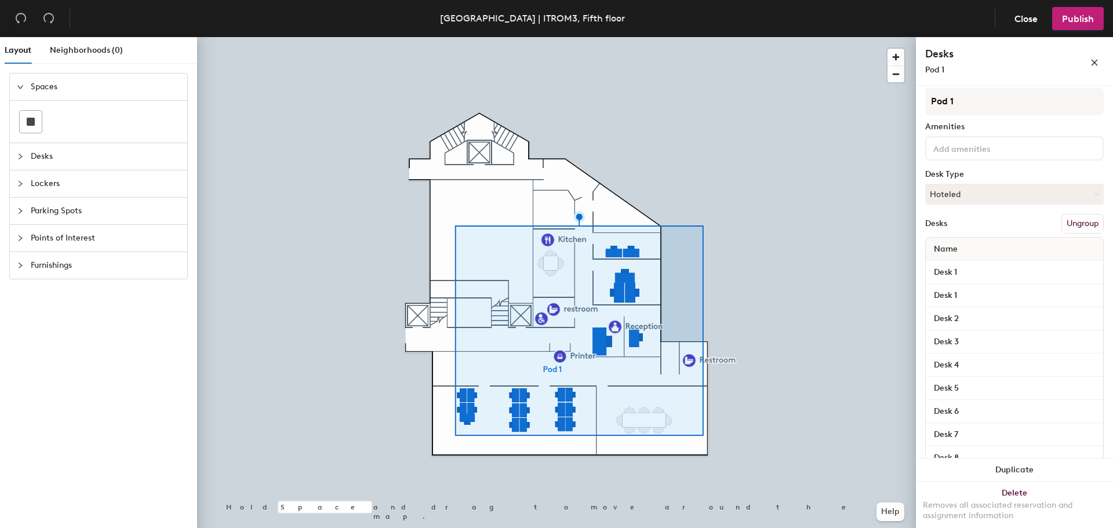
click at [887, 101] on div "Layout Neighborhoods (0) Spaces Desks Lockers Parking Spots Points of Interest …" at bounding box center [556, 285] width 1113 height 496
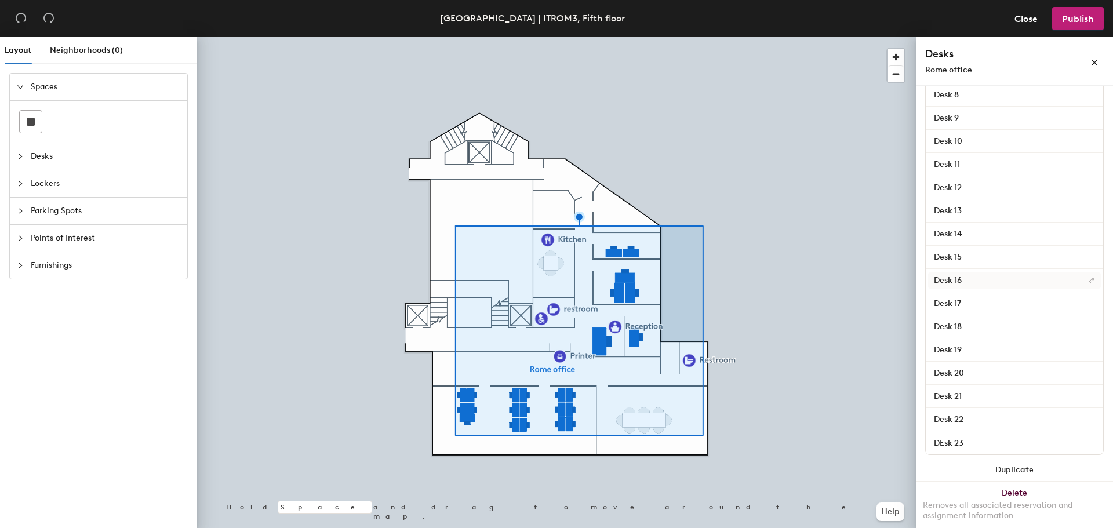
scroll to position [410, 0]
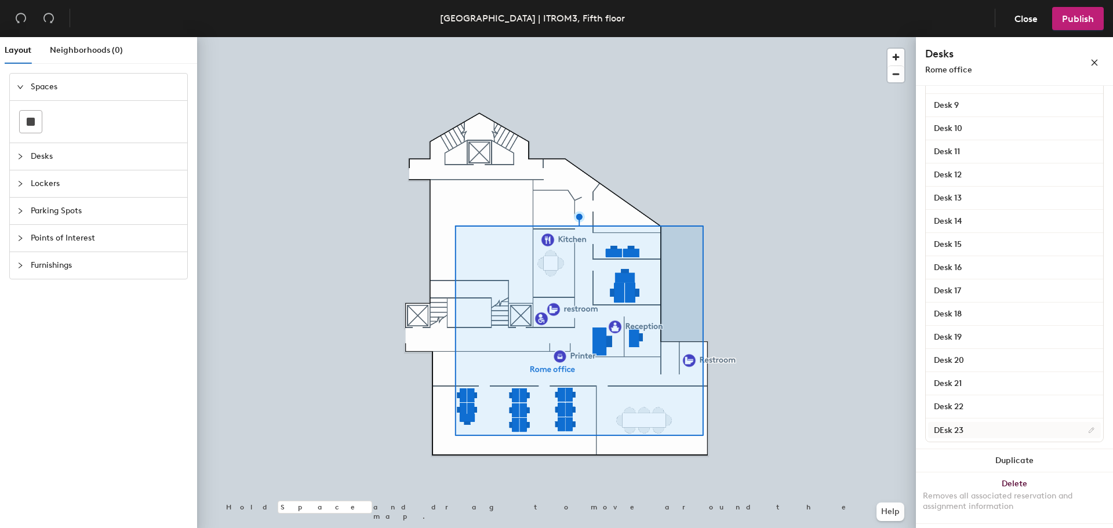
type input "Rome office"
click at [949, 432] on input "DEsk 23" at bounding box center [1014, 430] width 173 height 16
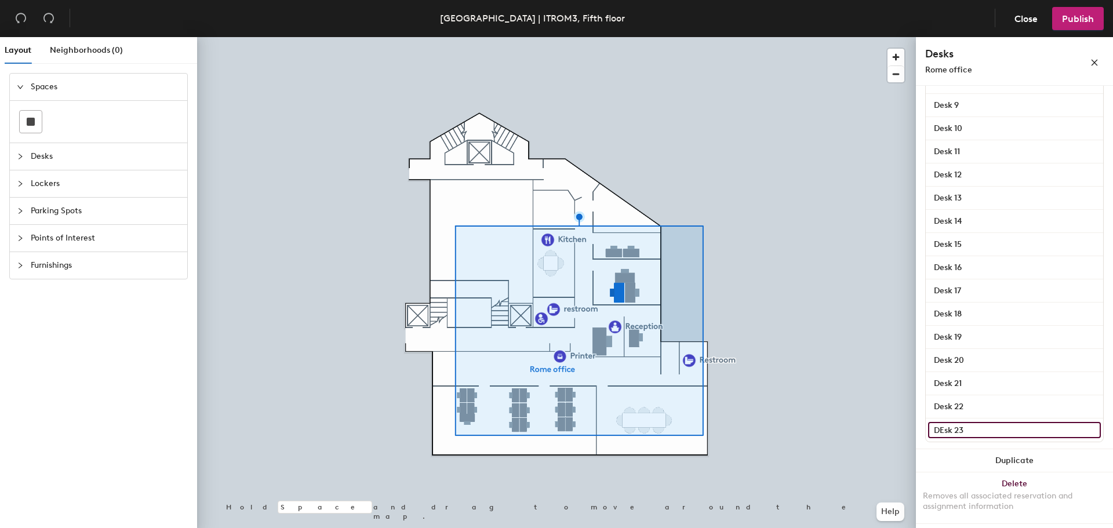
click at [943, 431] on input "DEsk 23" at bounding box center [1014, 430] width 173 height 16
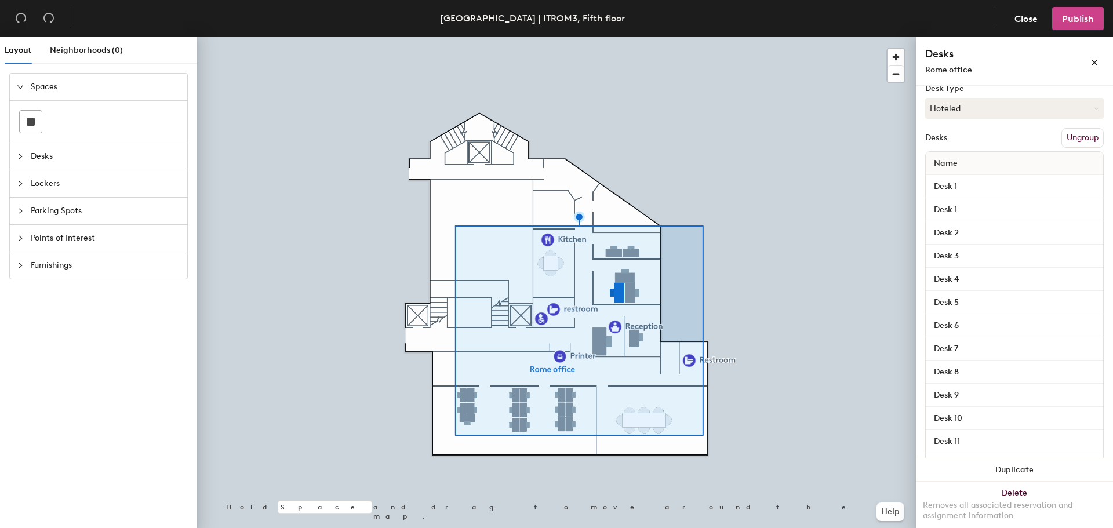
type input "Desk 23"
click at [1078, 16] on span "Publish" at bounding box center [1078, 18] width 32 height 11
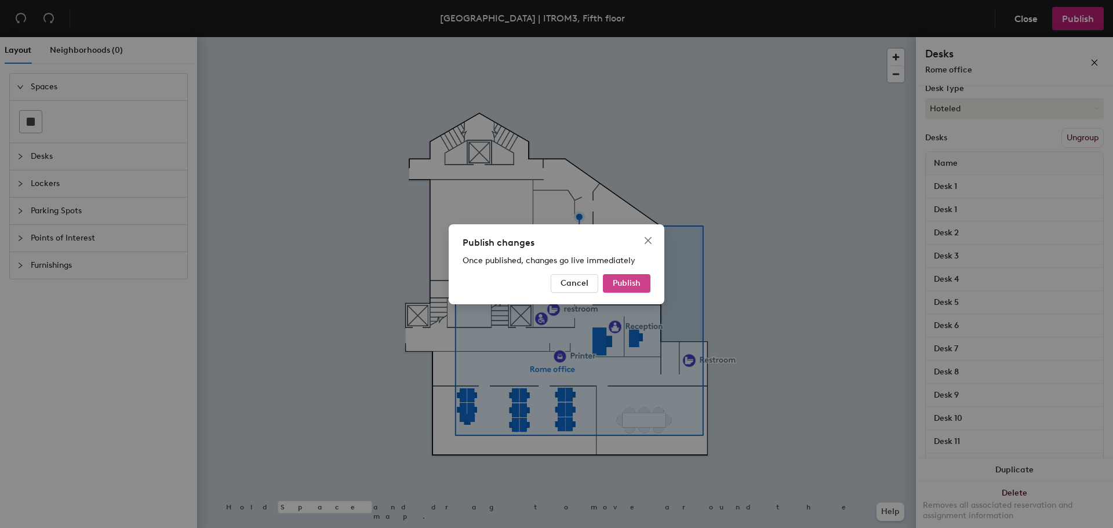
click at [618, 288] on span "Publish" at bounding box center [627, 283] width 28 height 10
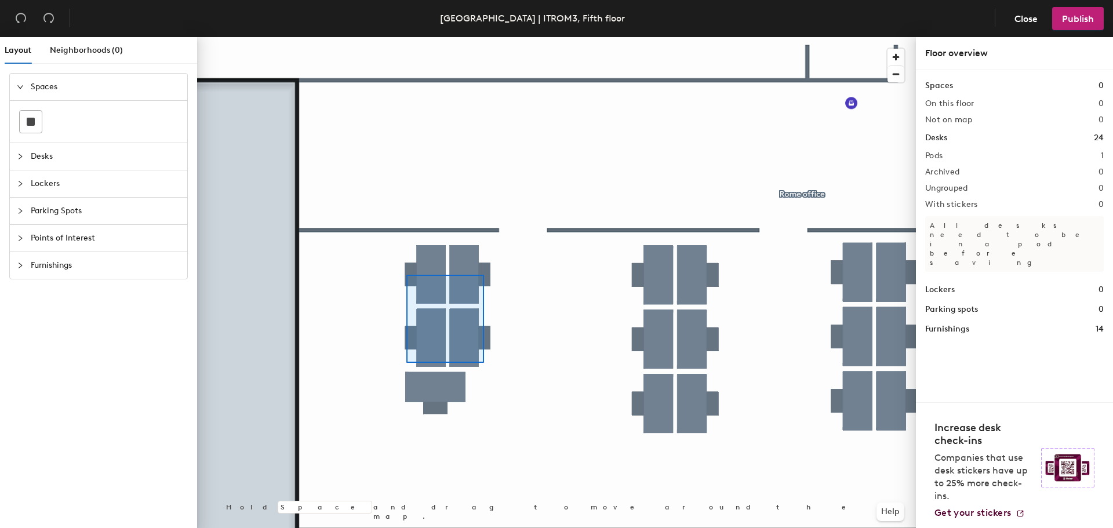
click at [405, 37] on div at bounding box center [556, 37] width 719 height 0
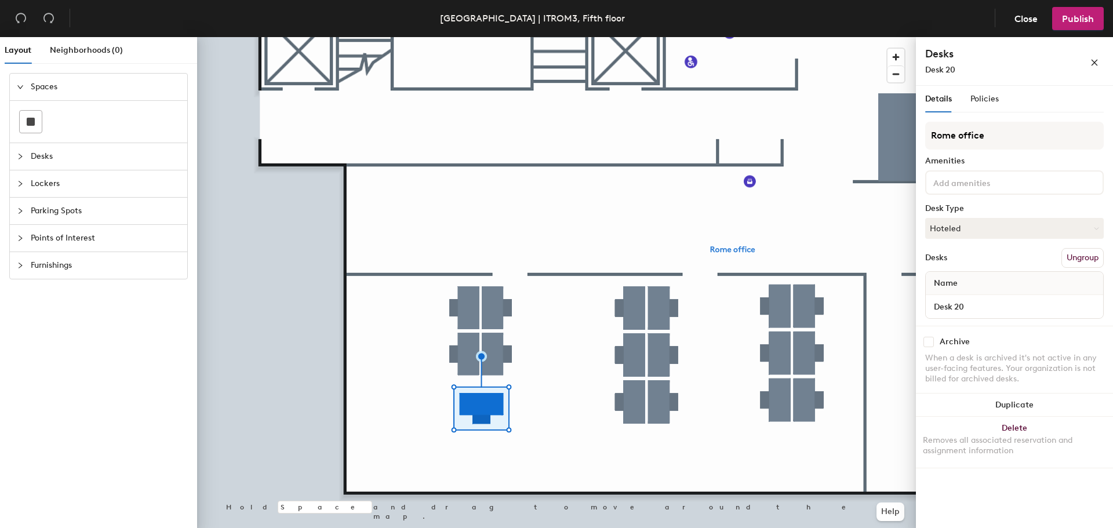
click at [522, 37] on div at bounding box center [556, 37] width 719 height 0
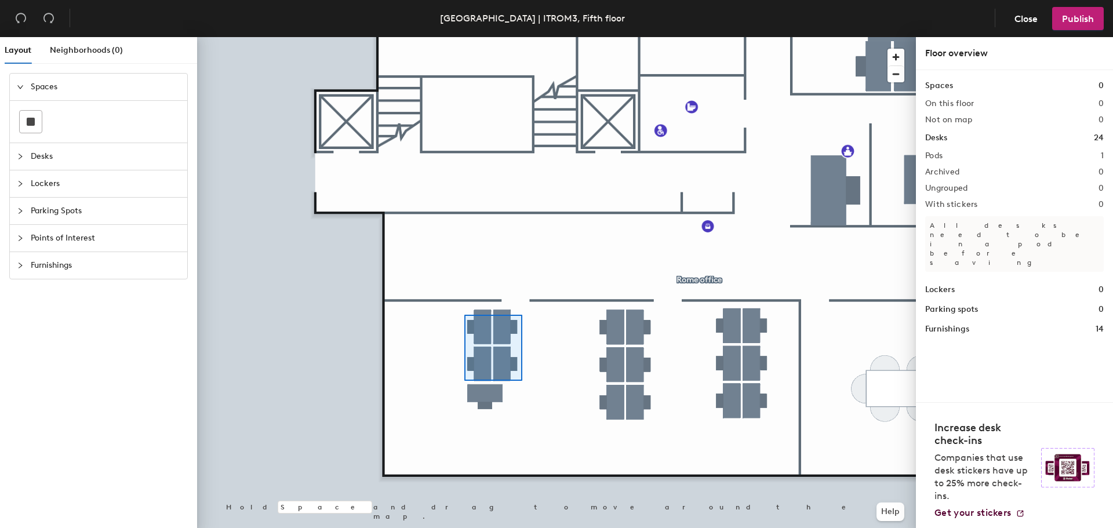
click at [464, 37] on div at bounding box center [556, 37] width 719 height 0
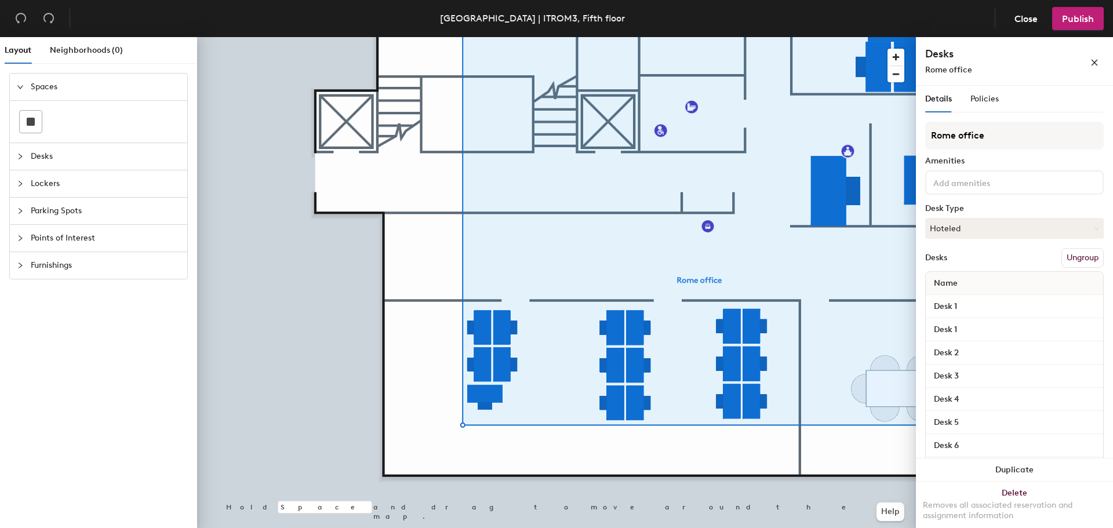
click at [1063, 260] on button "Ungroup" at bounding box center [1083, 258] width 42 height 20
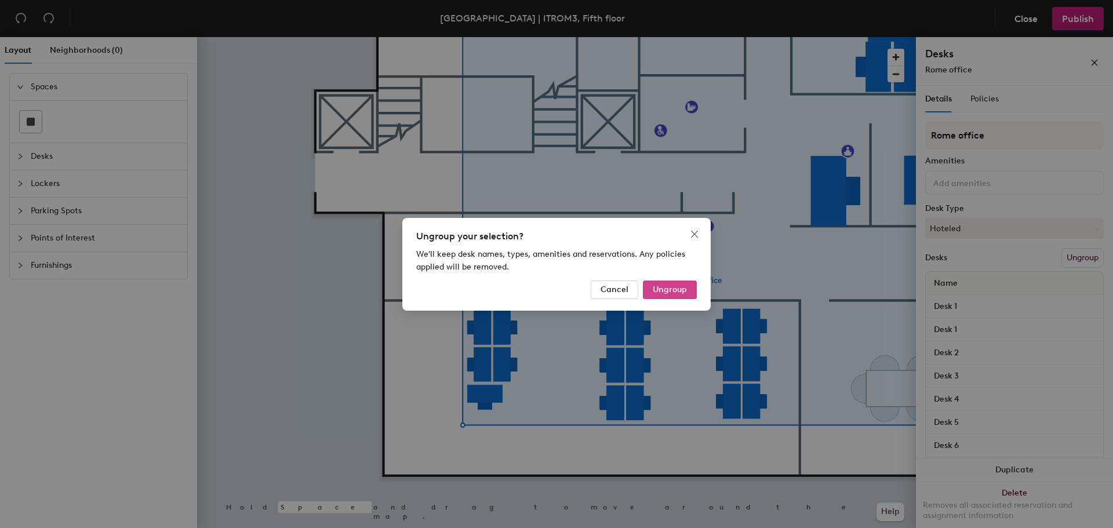
click at [670, 291] on span "Ungroup" at bounding box center [670, 290] width 34 height 10
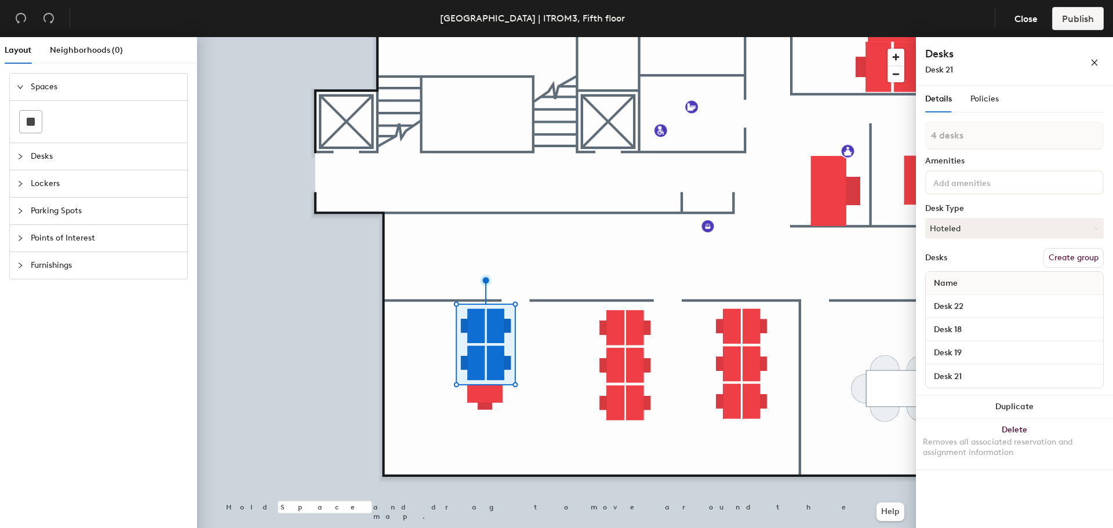
click at [562, 37] on div at bounding box center [556, 37] width 719 height 0
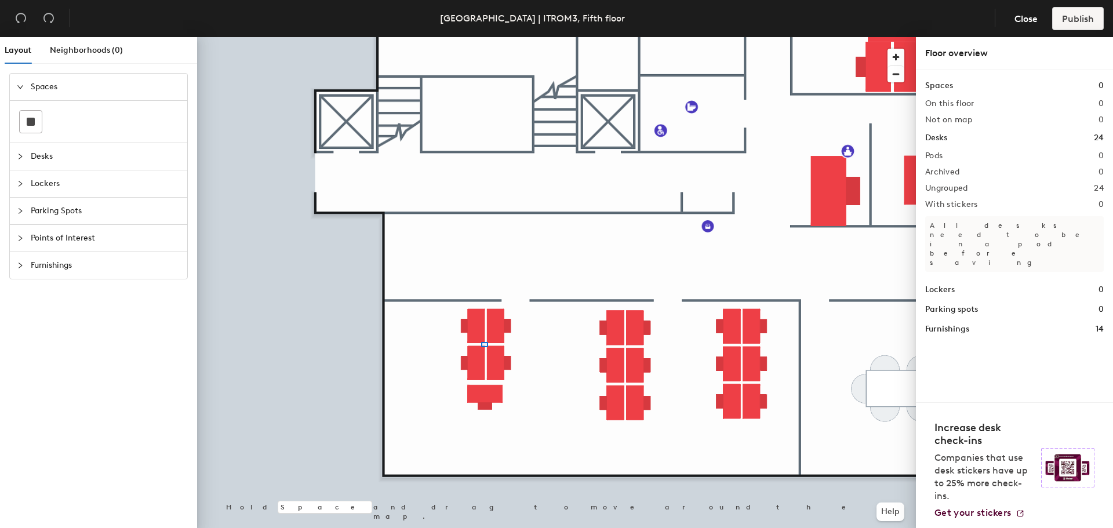
click at [481, 37] on div at bounding box center [556, 37] width 719 height 0
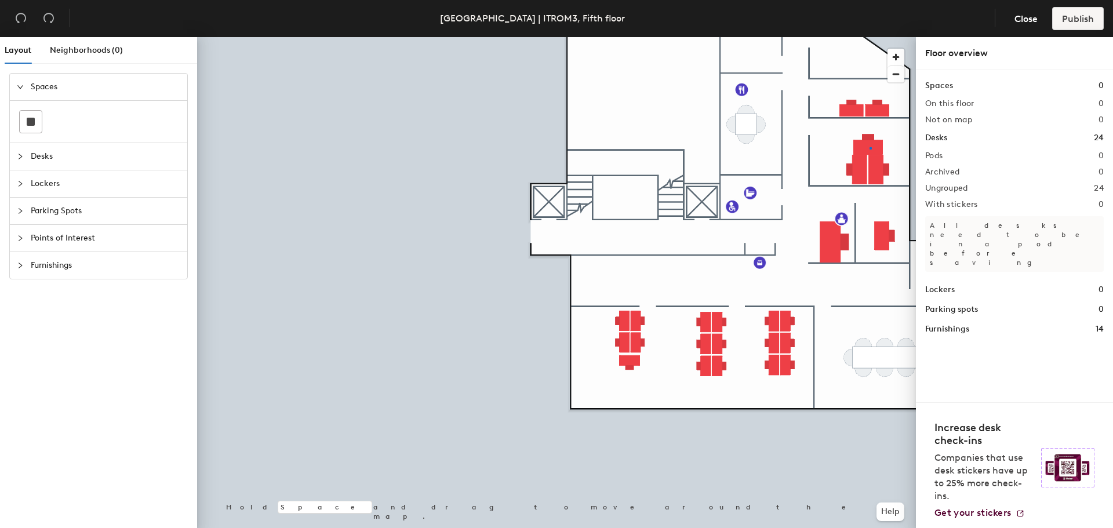
click at [870, 37] on div at bounding box center [556, 37] width 719 height 0
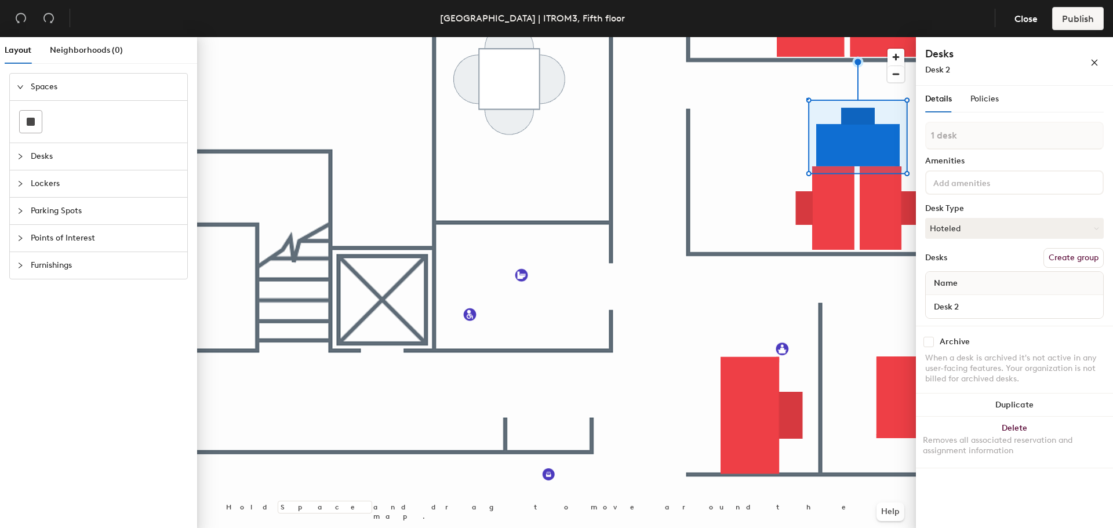
click at [807, 37] on div at bounding box center [556, 37] width 719 height 0
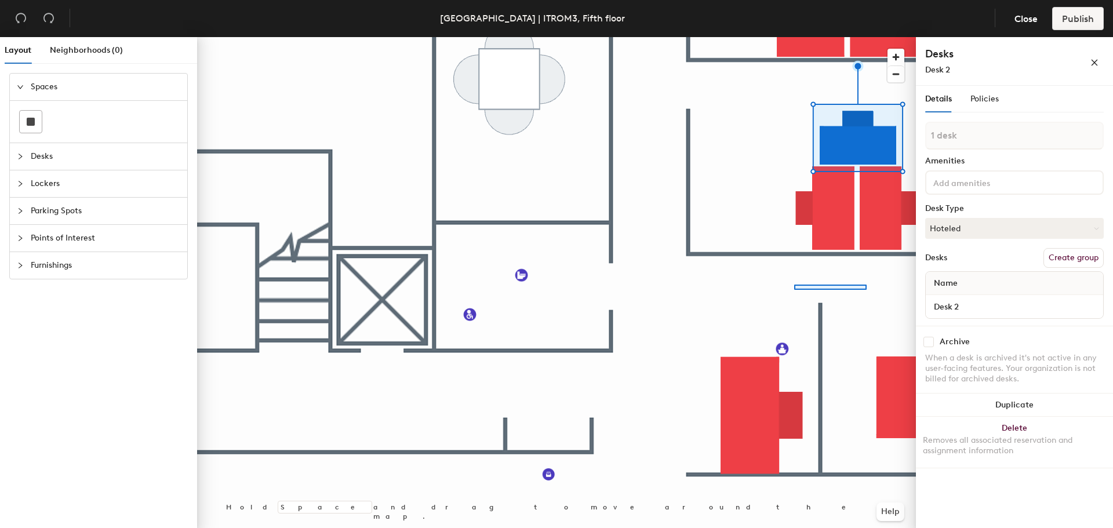
click at [790, 37] on div at bounding box center [556, 37] width 719 height 0
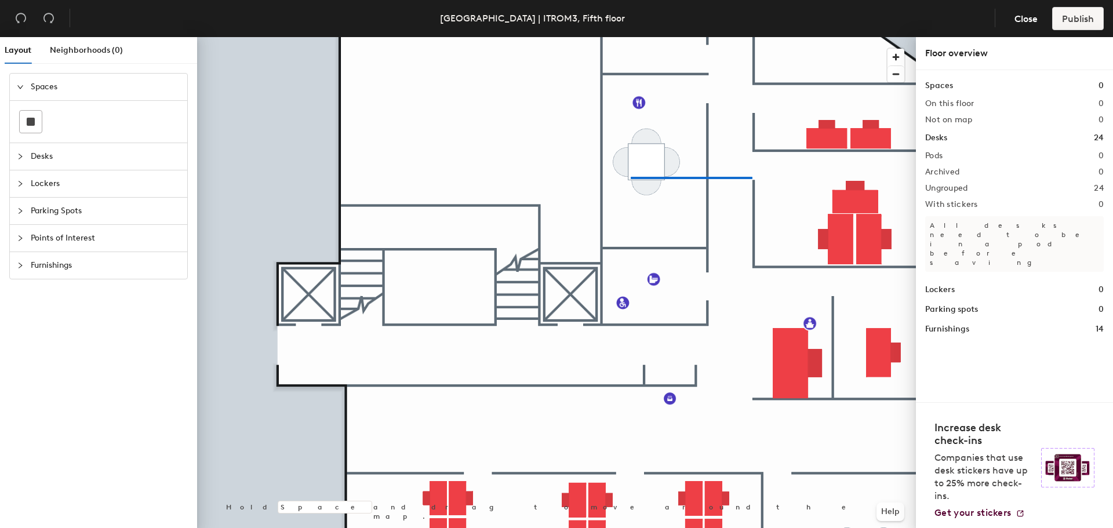
click at [616, 37] on div at bounding box center [556, 37] width 719 height 0
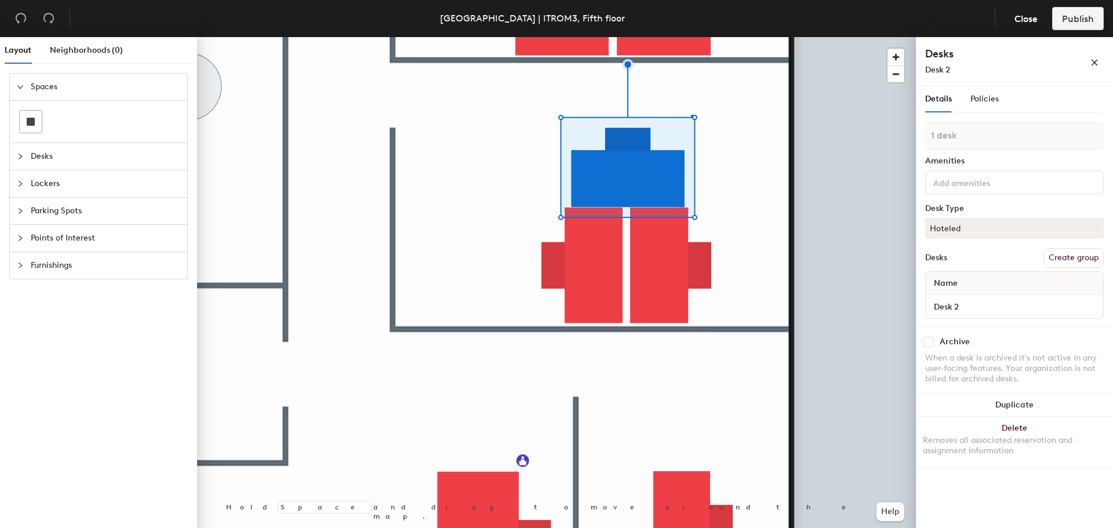
click at [693, 37] on div at bounding box center [556, 37] width 719 height 0
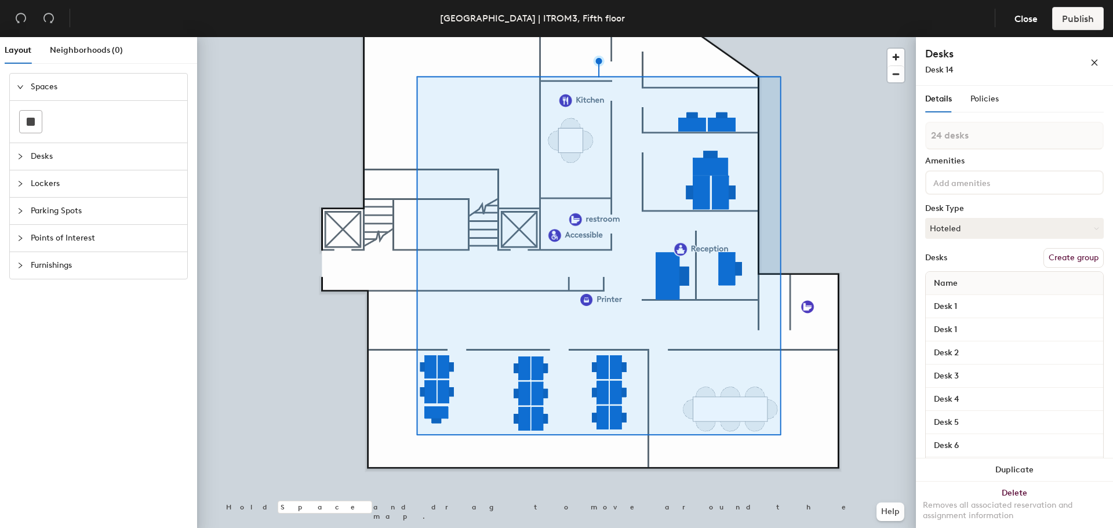
click at [1084, 256] on button "Create group" at bounding box center [1074, 258] width 60 height 20
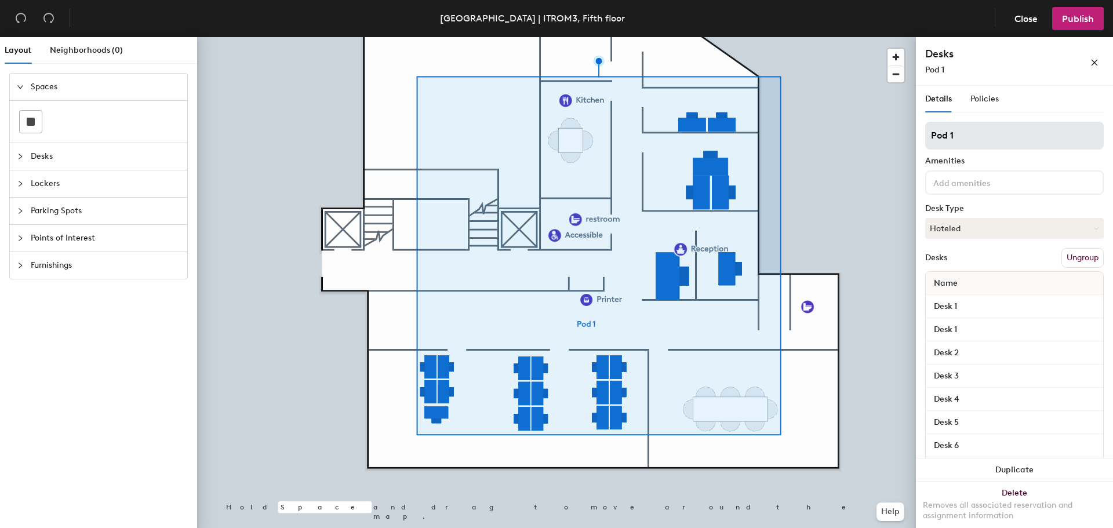
drag, startPoint x: 922, startPoint y: 136, endPoint x: 989, endPoint y: 138, distance: 66.1
click at [985, 138] on input "Pod 1" at bounding box center [1014, 136] width 179 height 28
click at [896, 137] on div "Layout Neighborhoods (0) Spaces Desks Lockers Parking Spots Points of Interest …" at bounding box center [556, 285] width 1113 height 496
type input "Rome Office"
click at [992, 97] on span "Policies" at bounding box center [985, 99] width 28 height 10
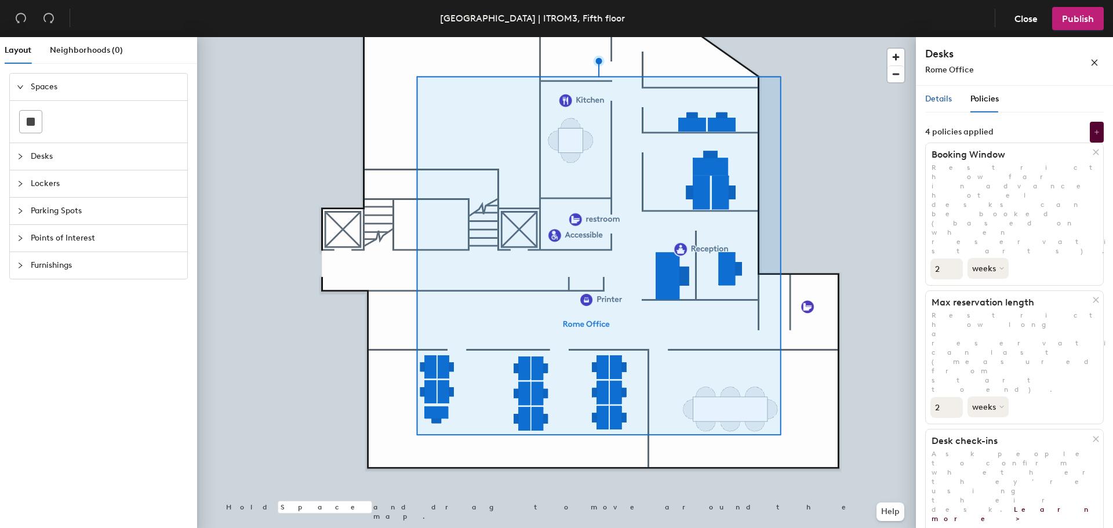
click at [945, 98] on span "Details" at bounding box center [938, 99] width 27 height 10
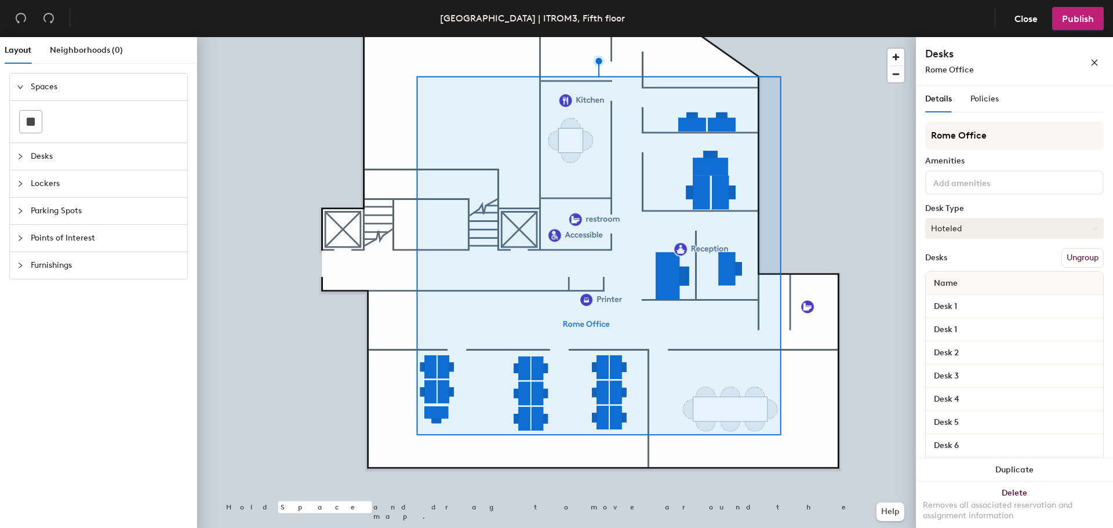
click at [985, 228] on button "Hoteled" at bounding box center [1014, 228] width 179 height 21
click at [961, 304] on div "Hoteled" at bounding box center [984, 298] width 116 height 17
click at [1080, 18] on span "Publish" at bounding box center [1078, 18] width 32 height 11
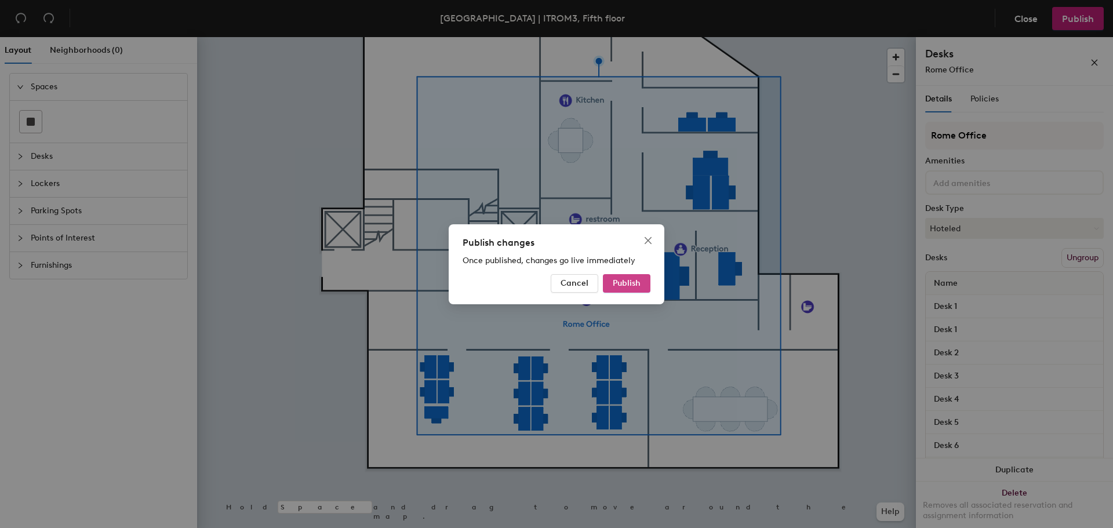
click at [632, 284] on span "Publish" at bounding box center [627, 283] width 28 height 10
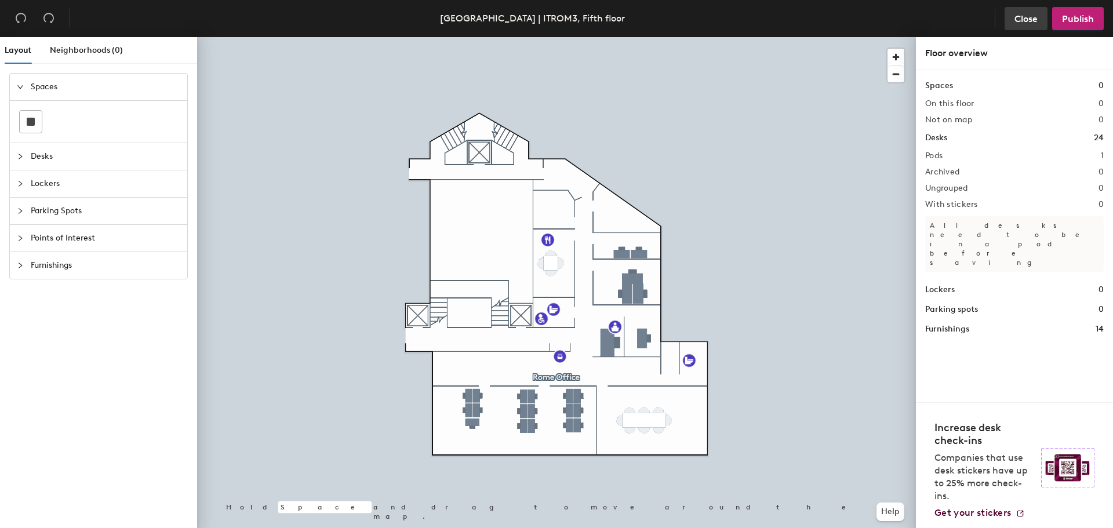
click at [1037, 18] on span "Close" at bounding box center [1026, 18] width 23 height 11
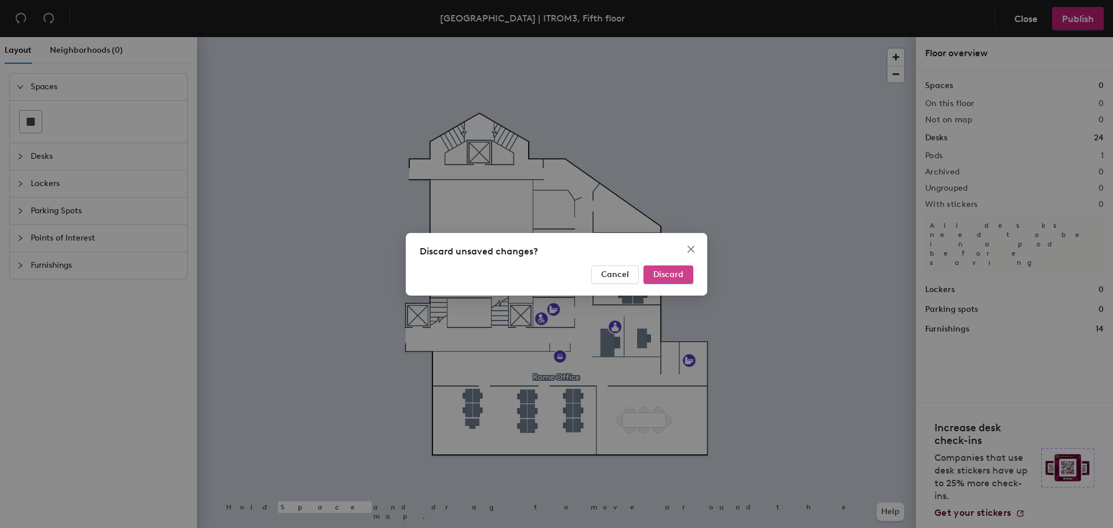
click at [663, 273] on span "Discard" at bounding box center [668, 275] width 30 height 10
